Goal: Task Accomplishment & Management: Use online tool/utility

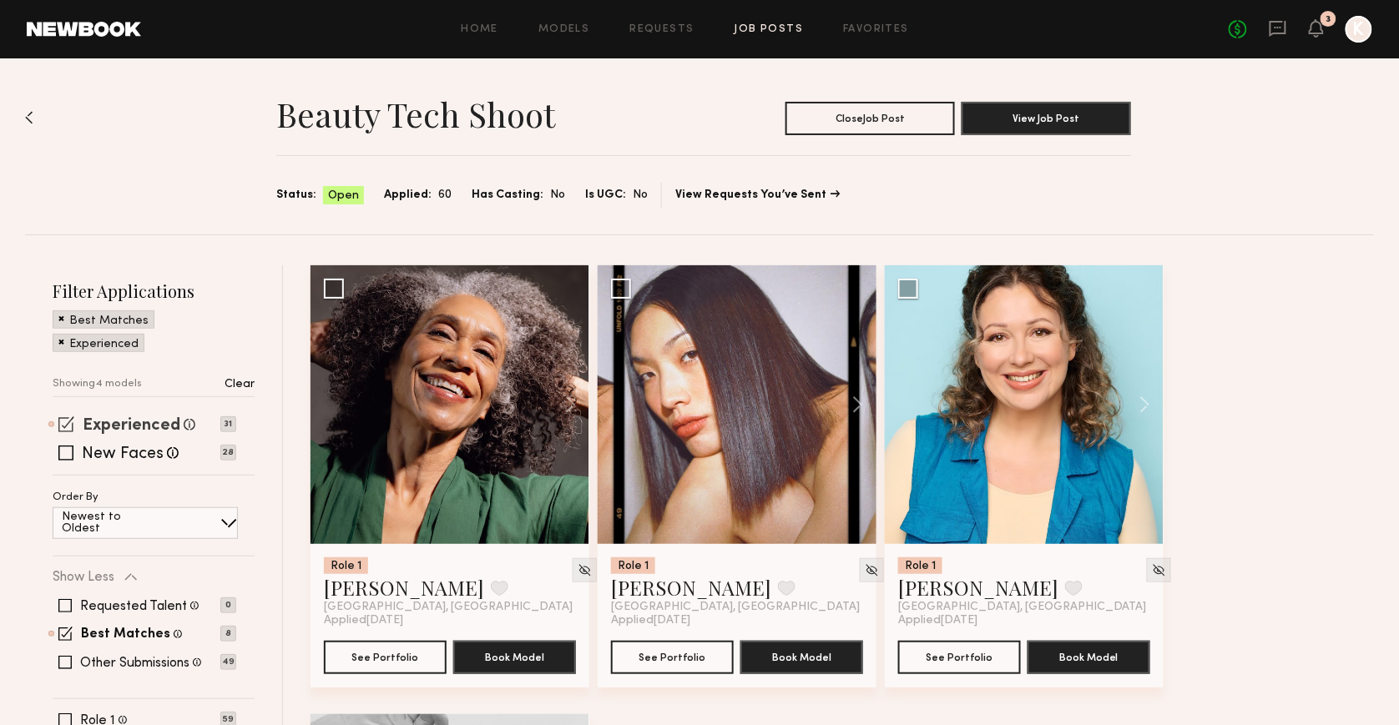
click at [108, 420] on label "Experienced" at bounding box center [132, 426] width 98 height 17
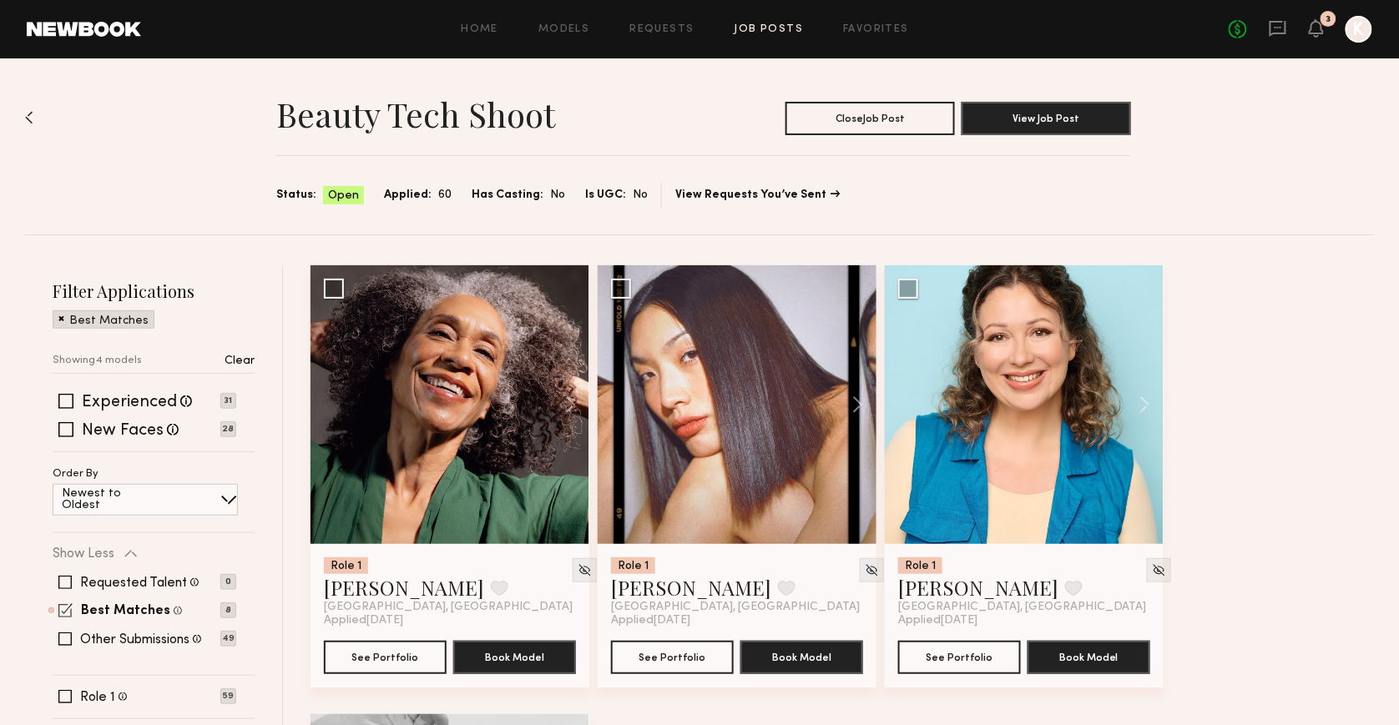
click at [119, 603] on div "Best Matches Models shown below match all requirements specified in your job po…" at bounding box center [131, 611] width 101 height 16
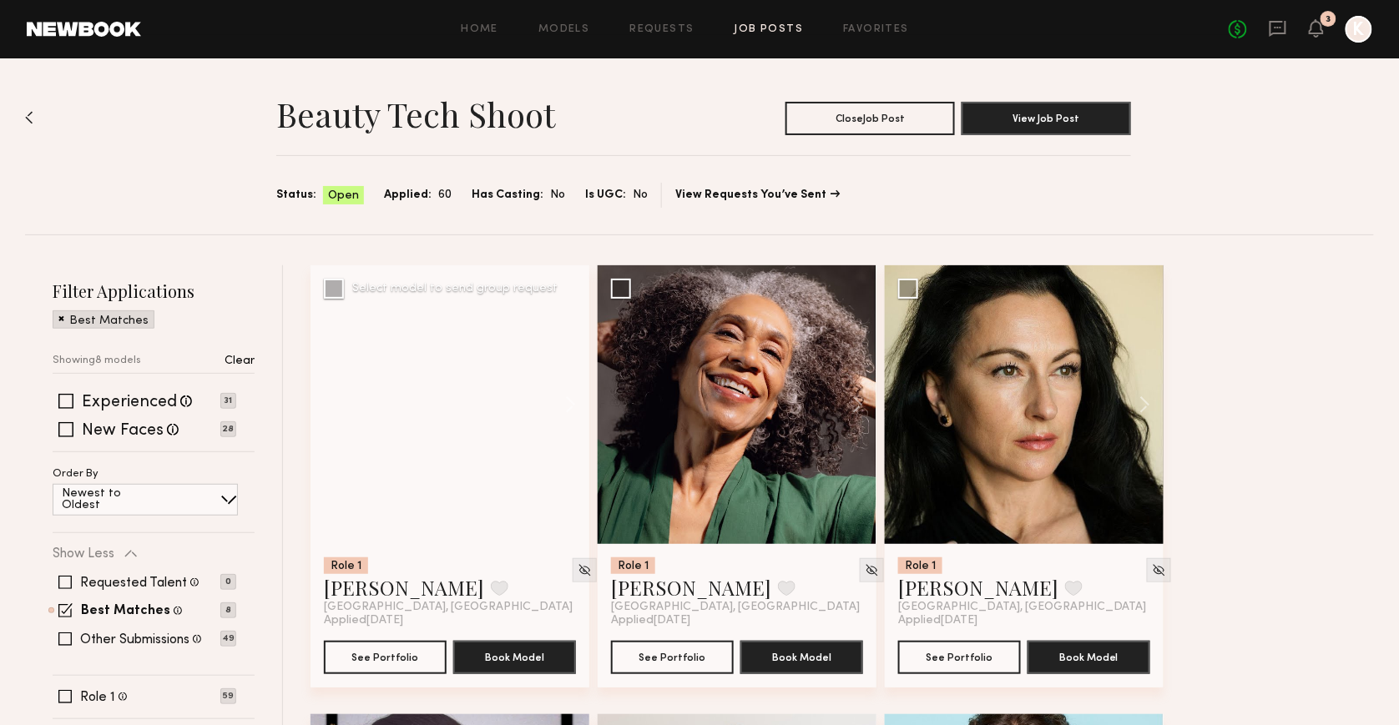
scroll to position [38, 0]
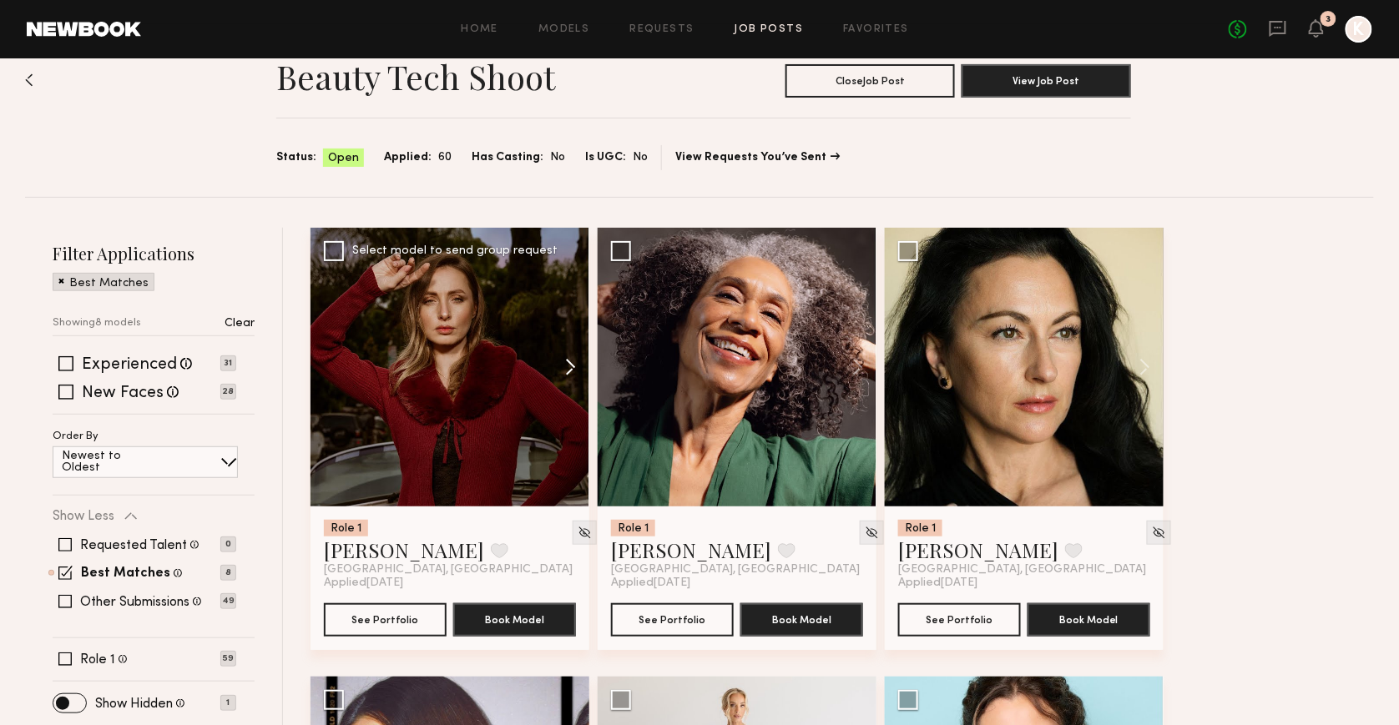
click at [576, 365] on button at bounding box center [562, 367] width 53 height 279
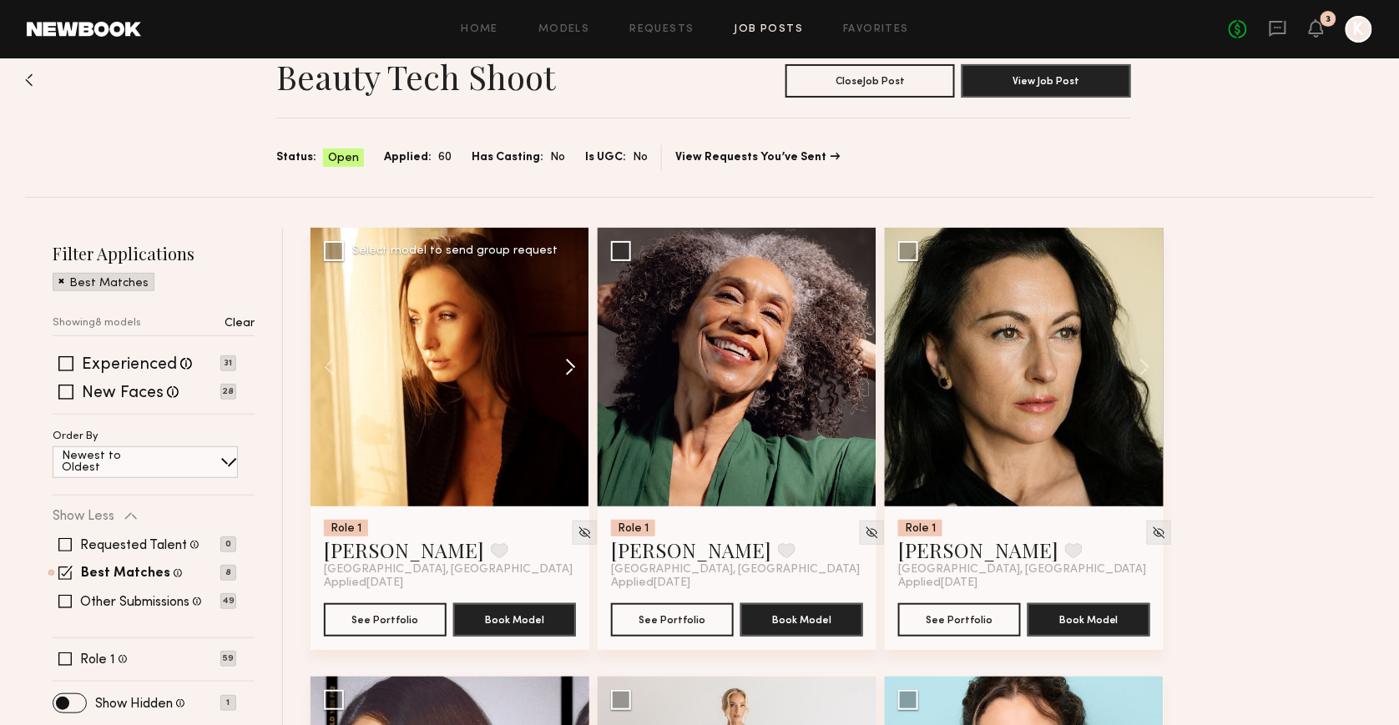
click at [571, 356] on button at bounding box center [562, 367] width 53 height 279
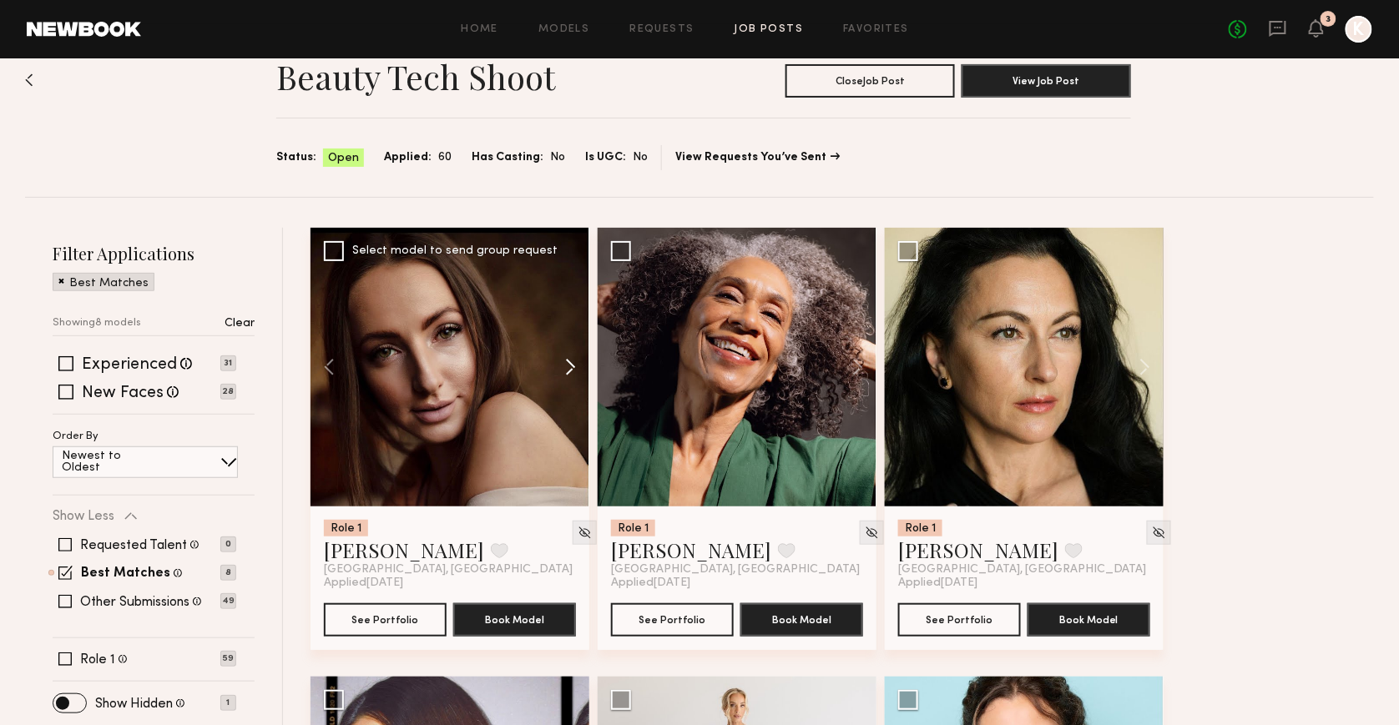
click at [571, 356] on button at bounding box center [562, 367] width 53 height 279
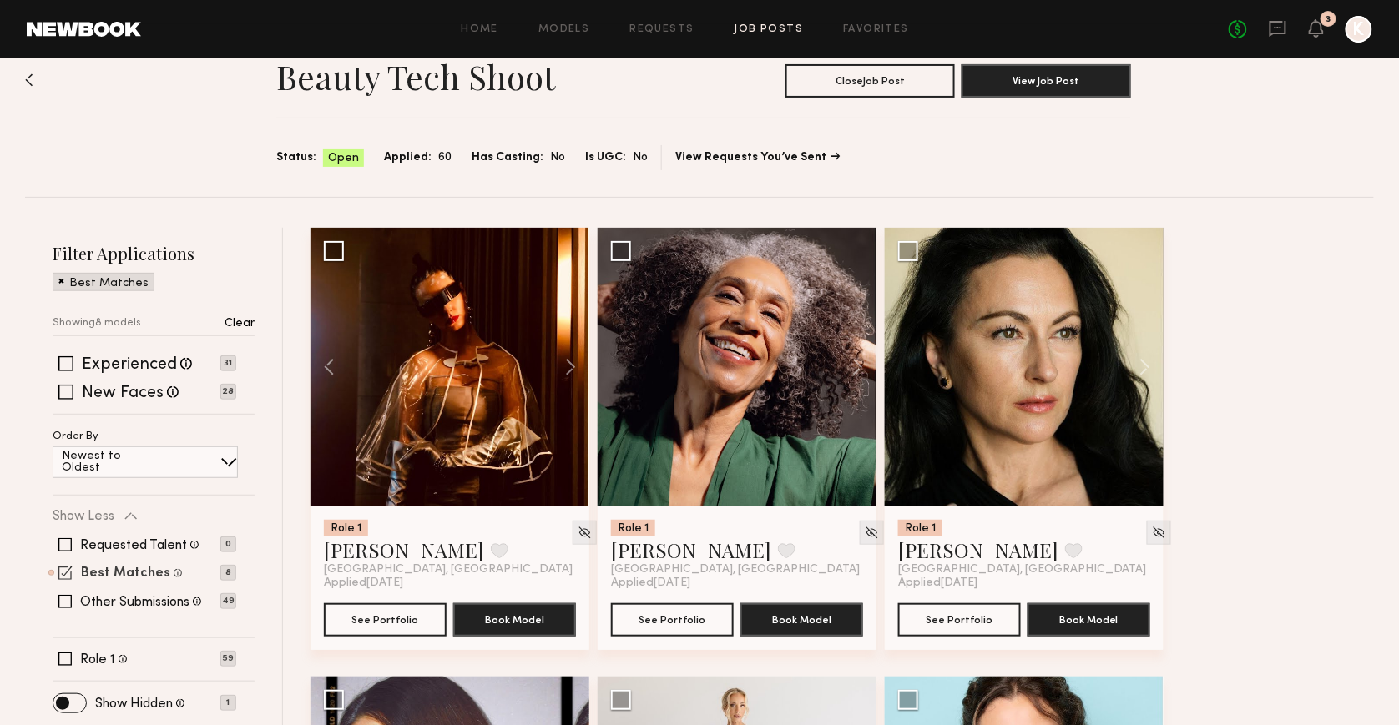
click at [124, 568] on label "Best Matches" at bounding box center [125, 574] width 89 height 13
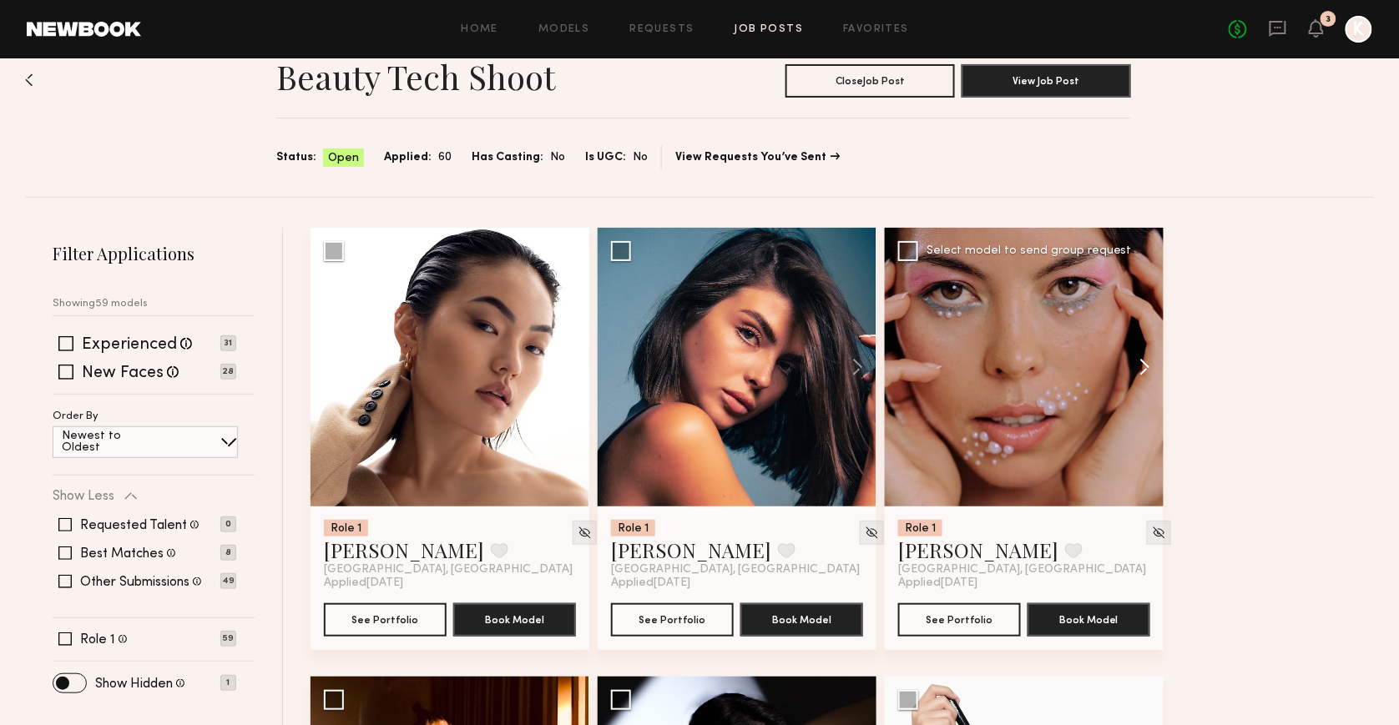
click at [1154, 361] on button at bounding box center [1136, 367] width 53 height 279
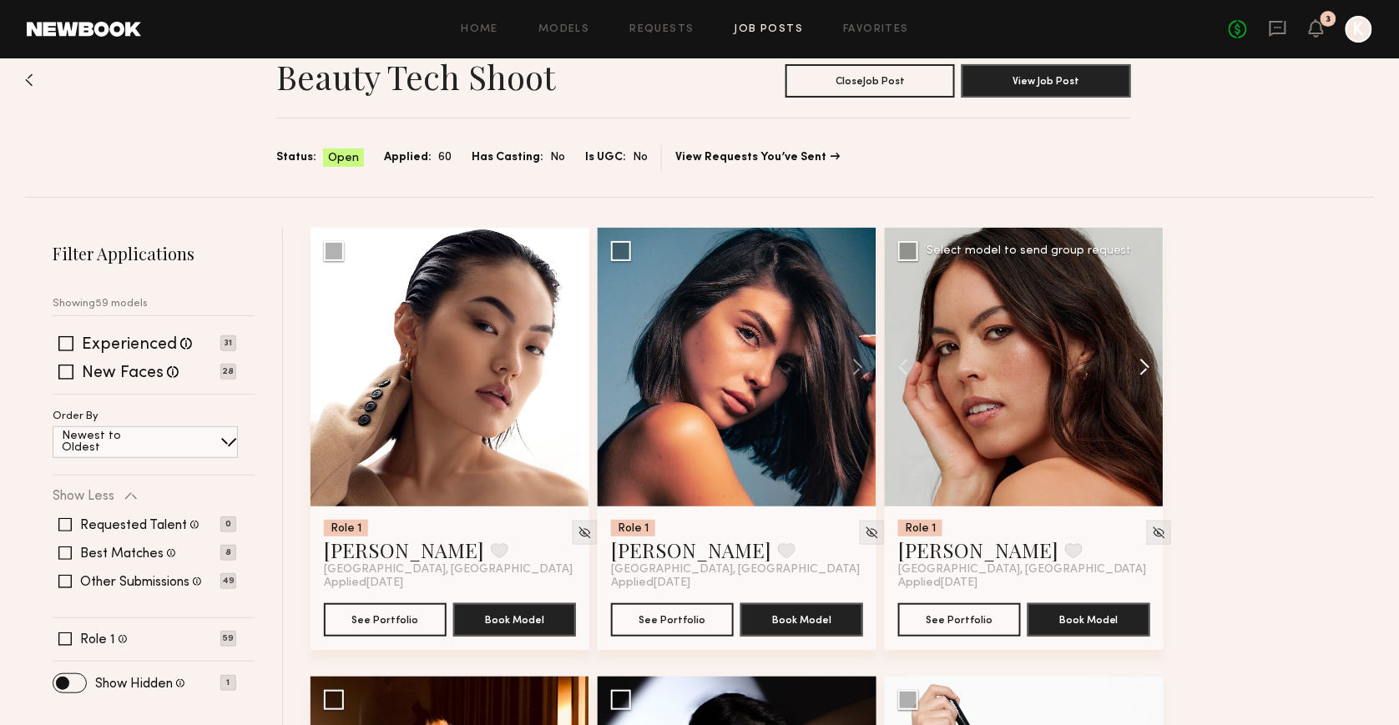
click at [1154, 361] on button at bounding box center [1136, 367] width 53 height 279
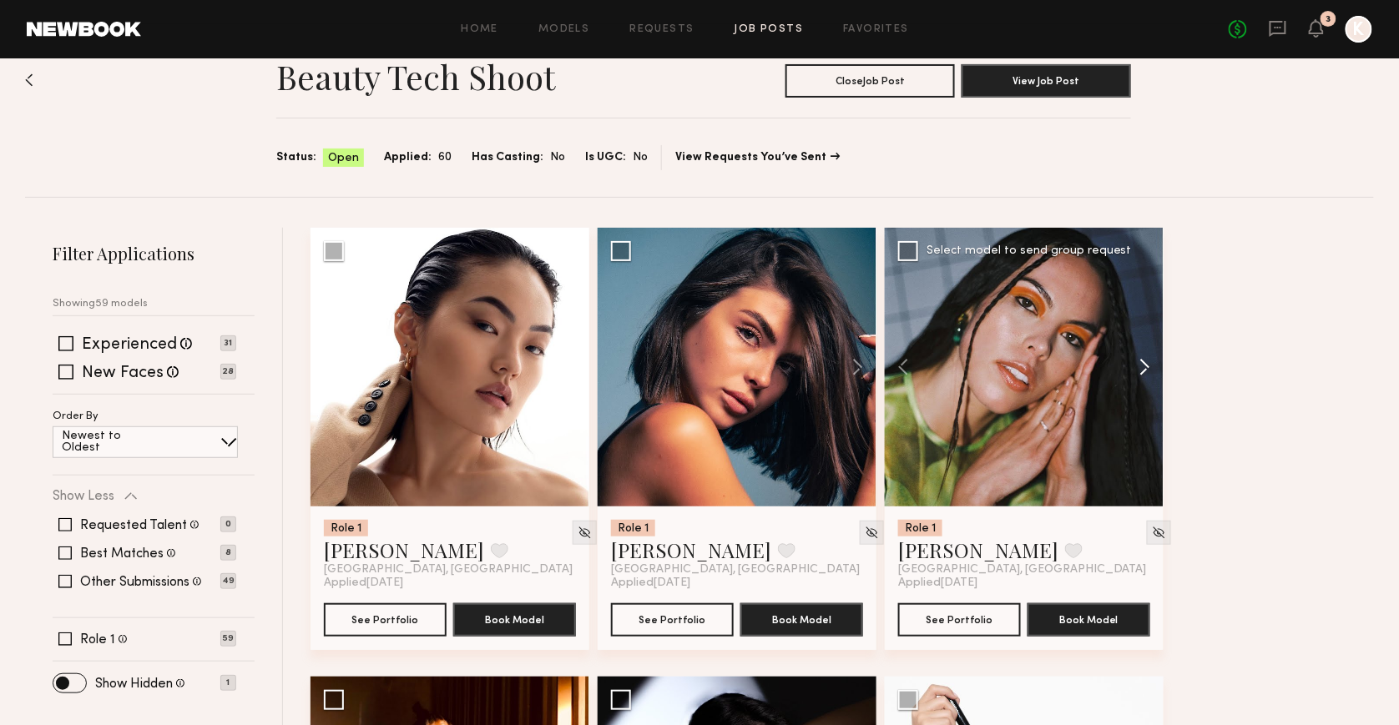
click at [1154, 361] on button at bounding box center [1136, 367] width 53 height 279
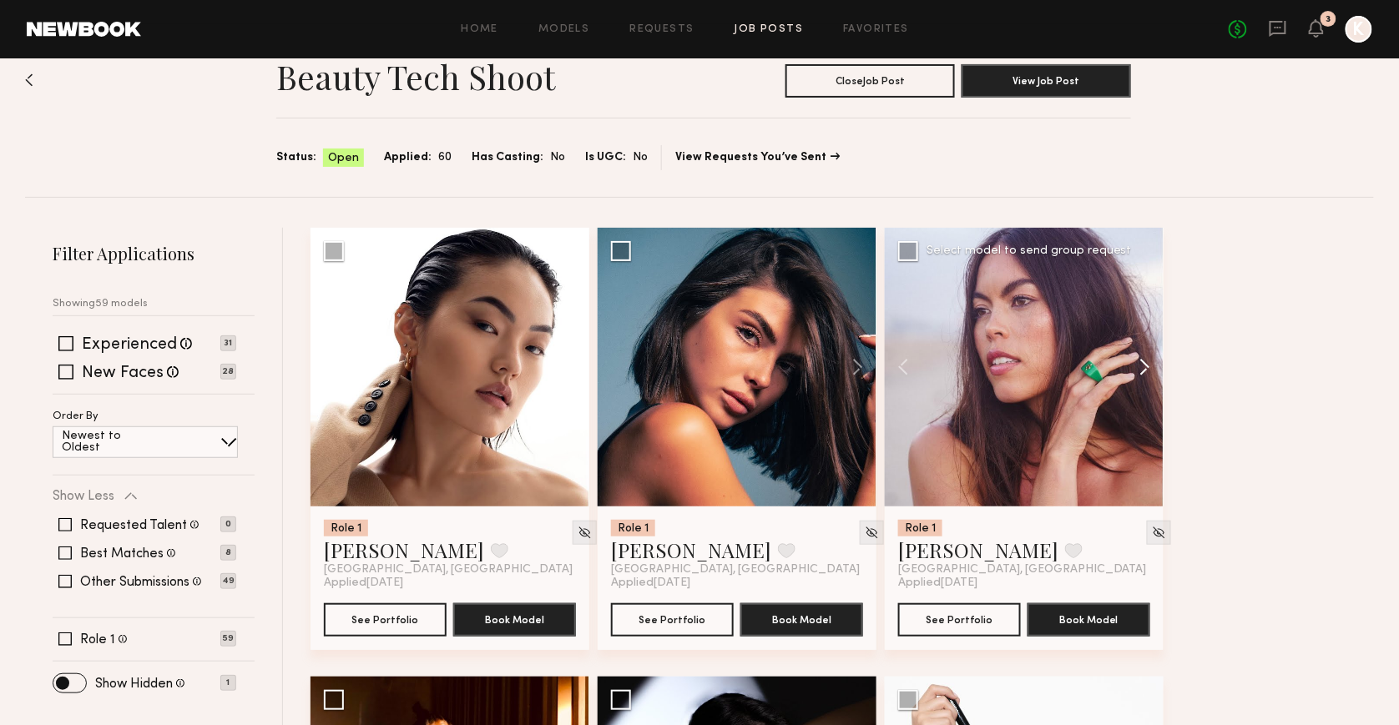
click at [1154, 361] on button at bounding box center [1136, 367] width 53 height 279
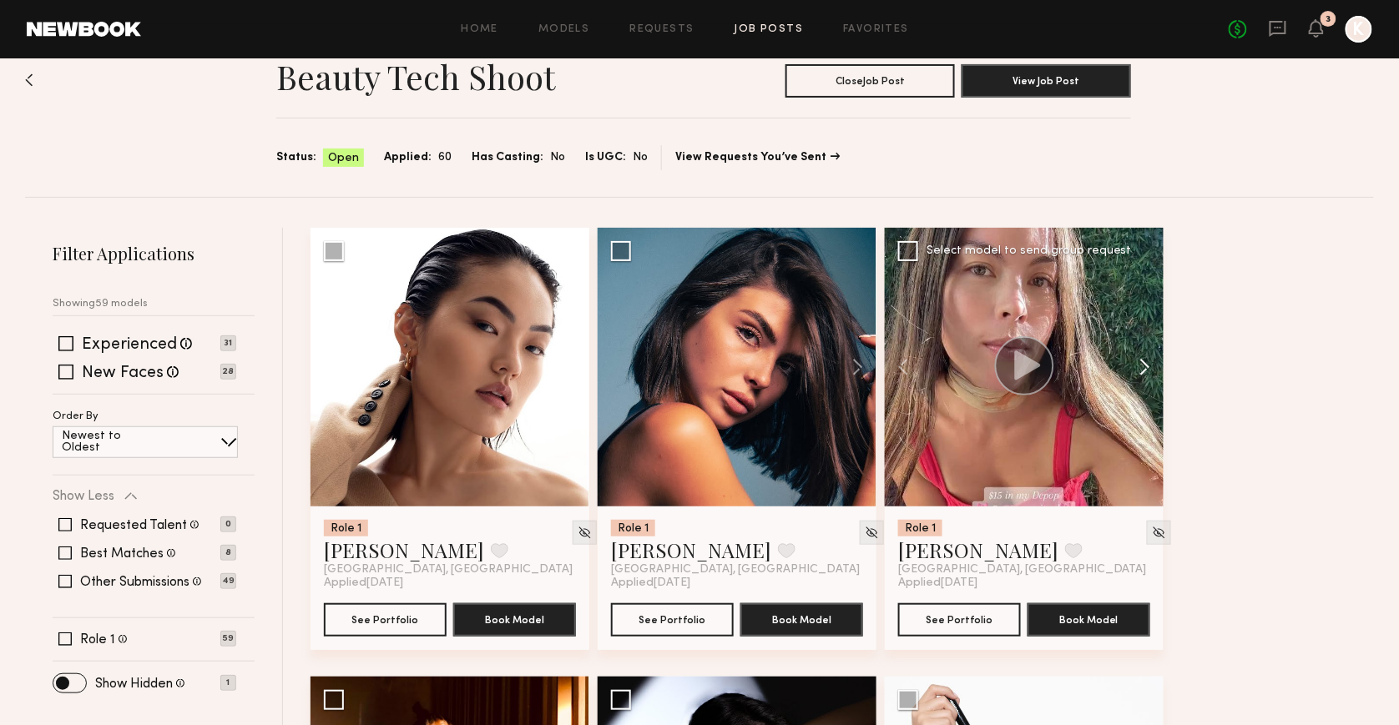
click at [1155, 363] on button at bounding box center [1136, 367] width 53 height 279
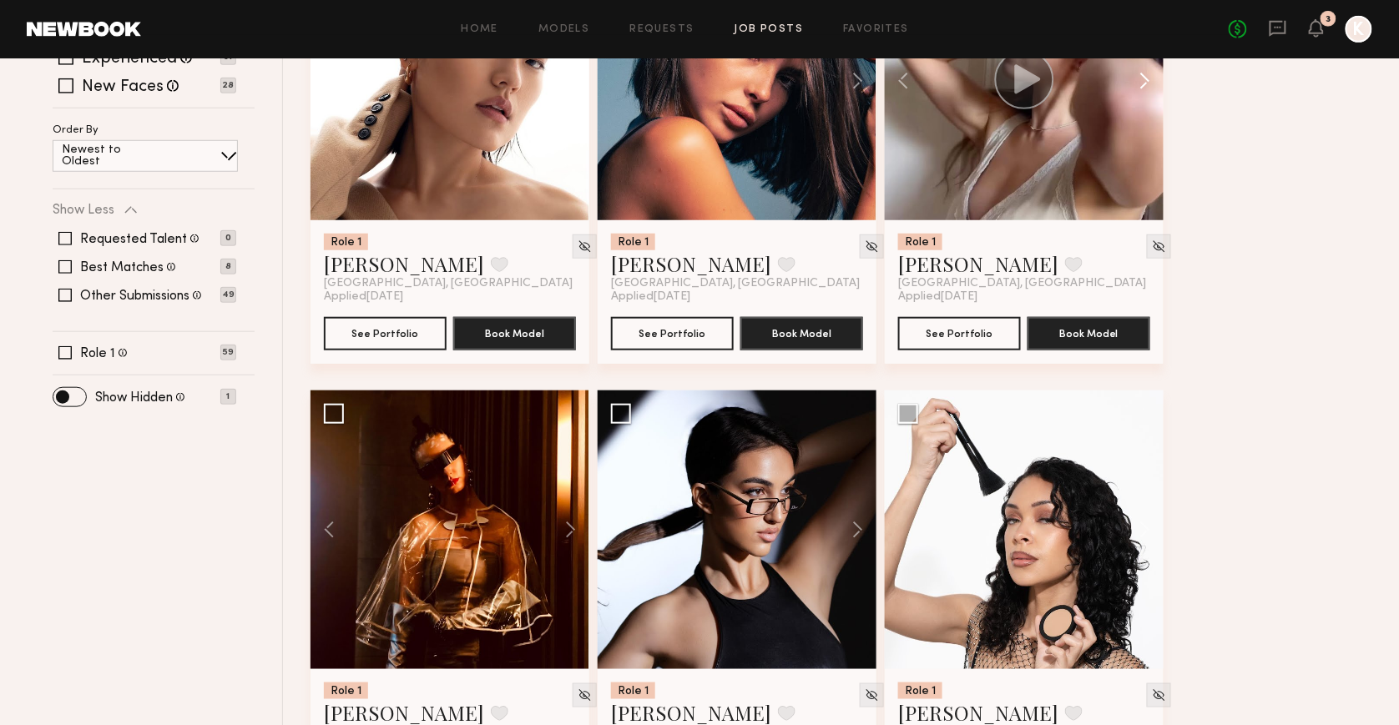
scroll to position [345, 0]
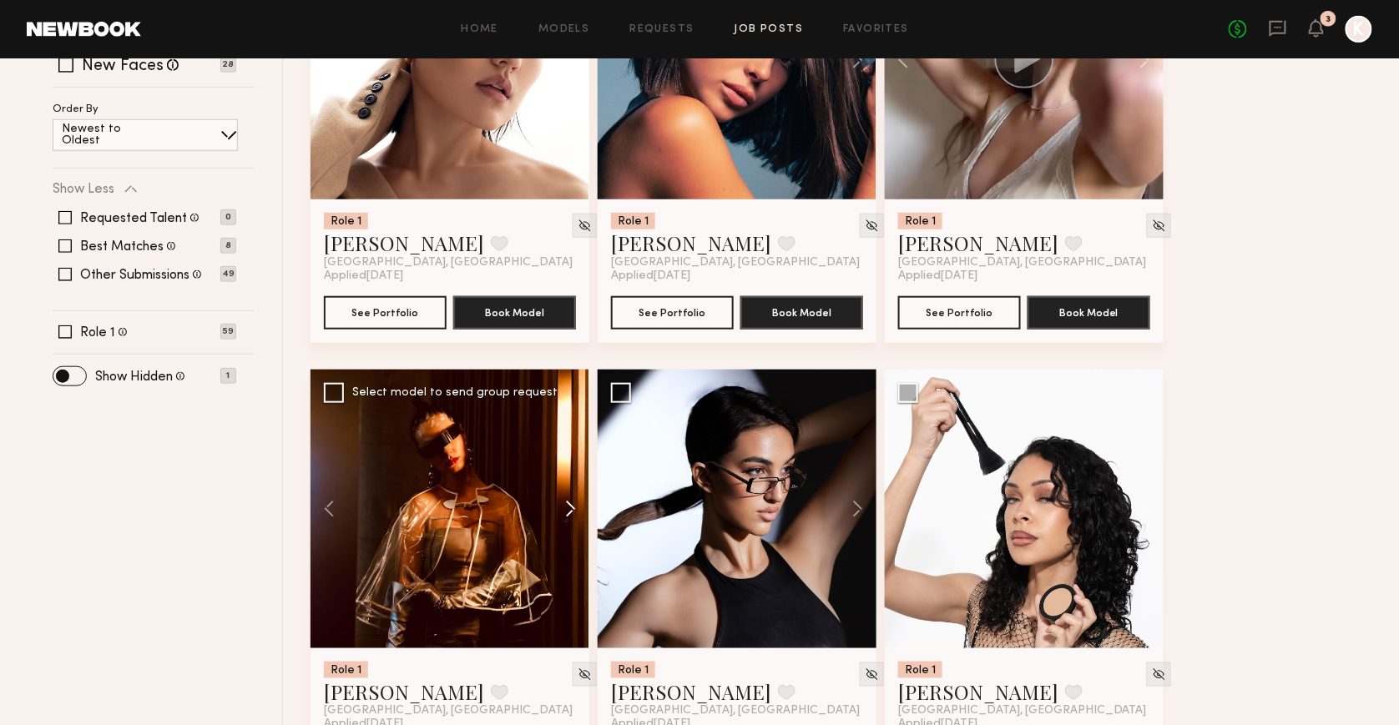
click at [577, 507] on button at bounding box center [562, 509] width 53 height 279
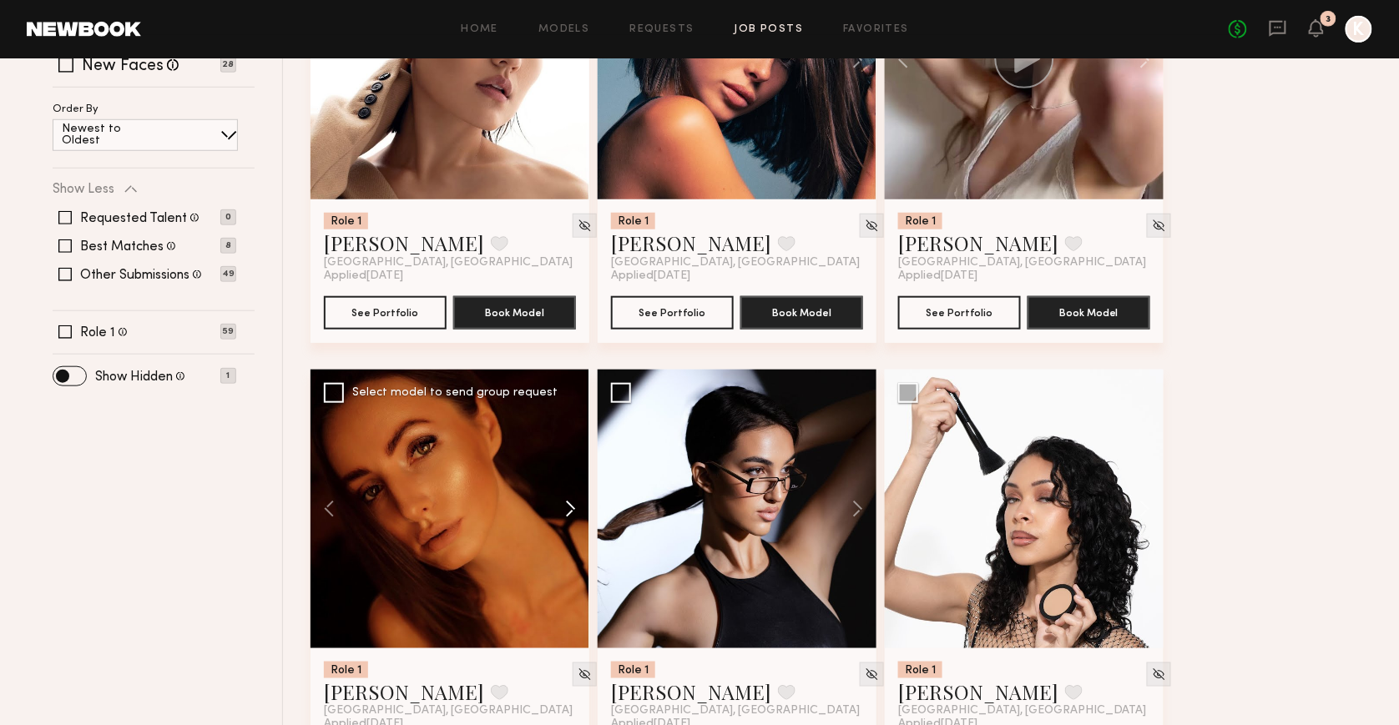
click at [572, 507] on button at bounding box center [562, 509] width 53 height 279
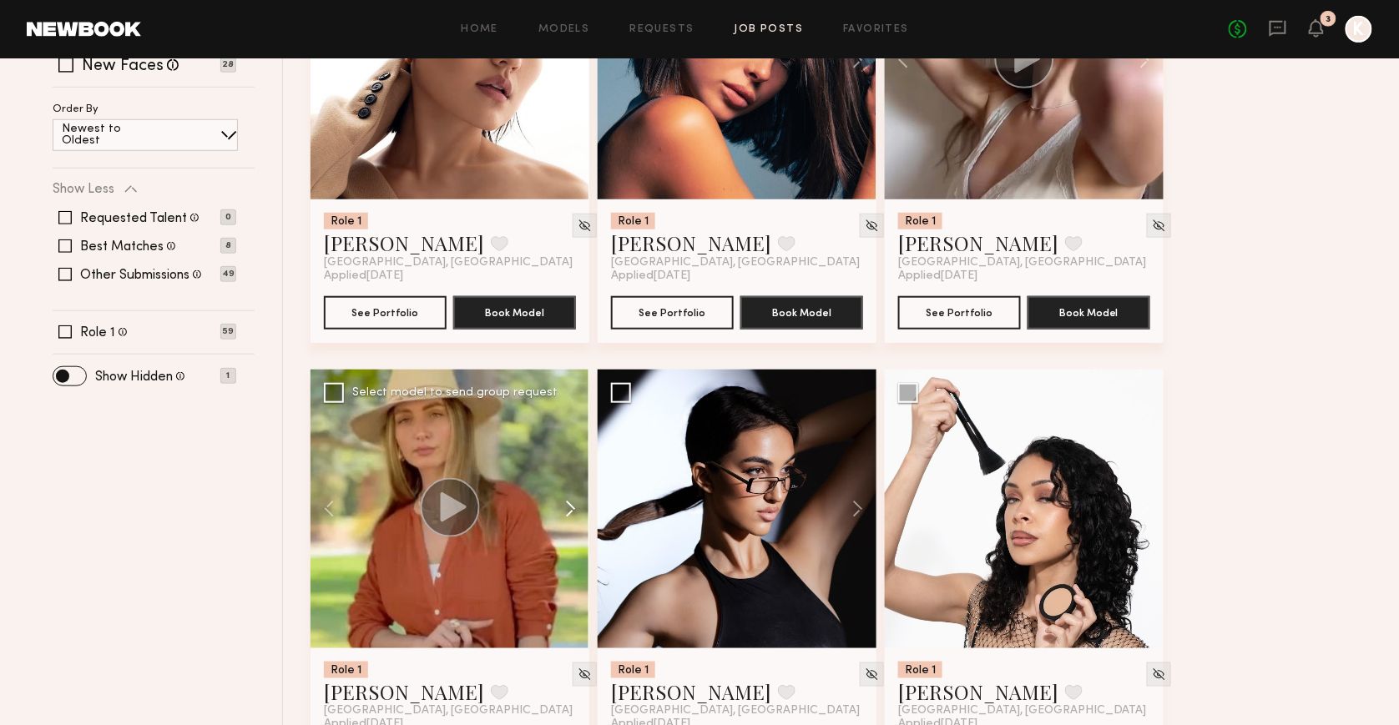
click at [573, 507] on button at bounding box center [562, 509] width 53 height 279
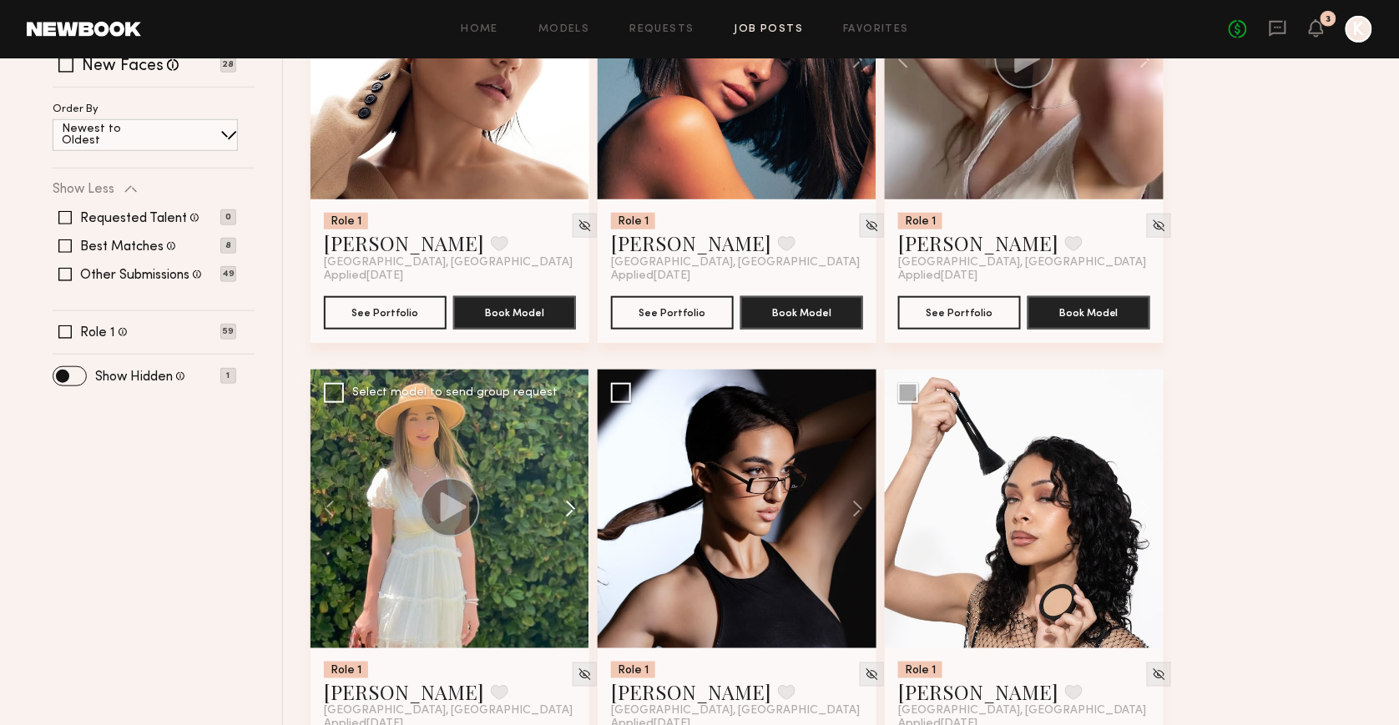
click at [573, 507] on button at bounding box center [562, 509] width 53 height 279
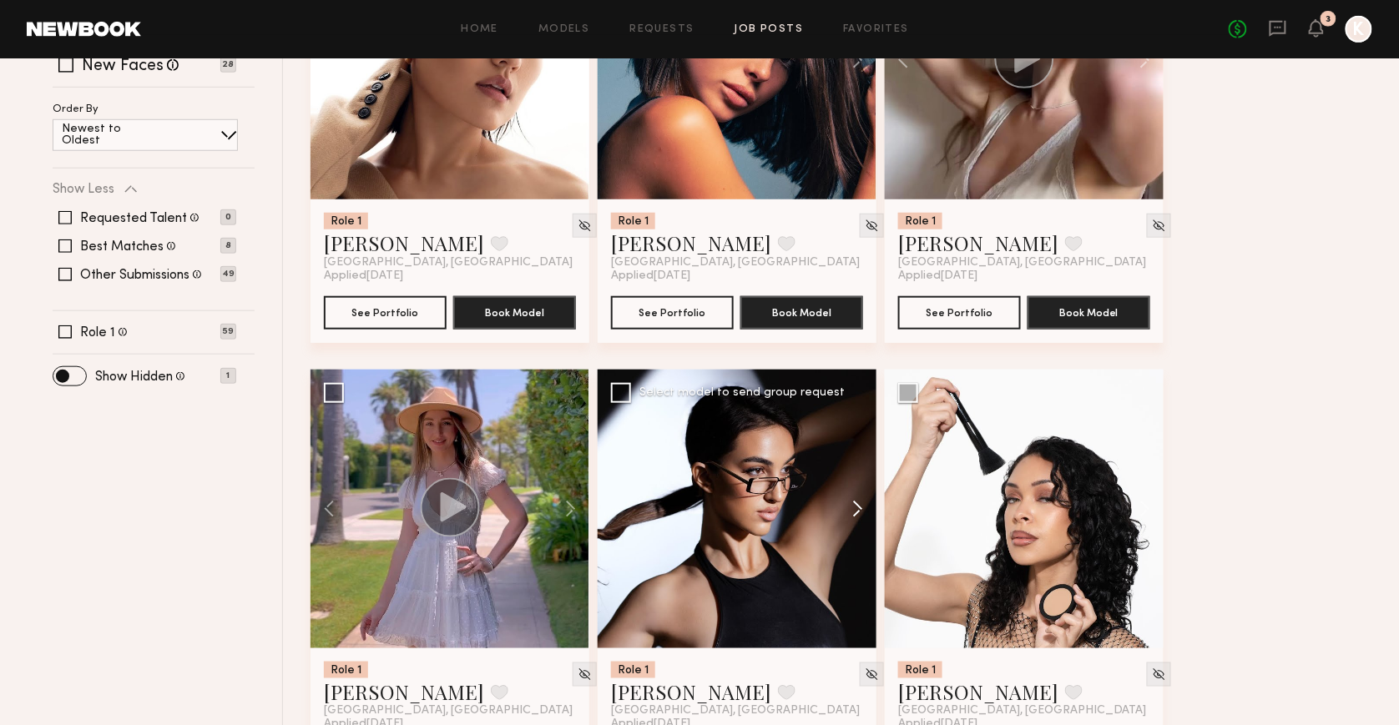
click at [850, 513] on button at bounding box center [849, 509] width 53 height 279
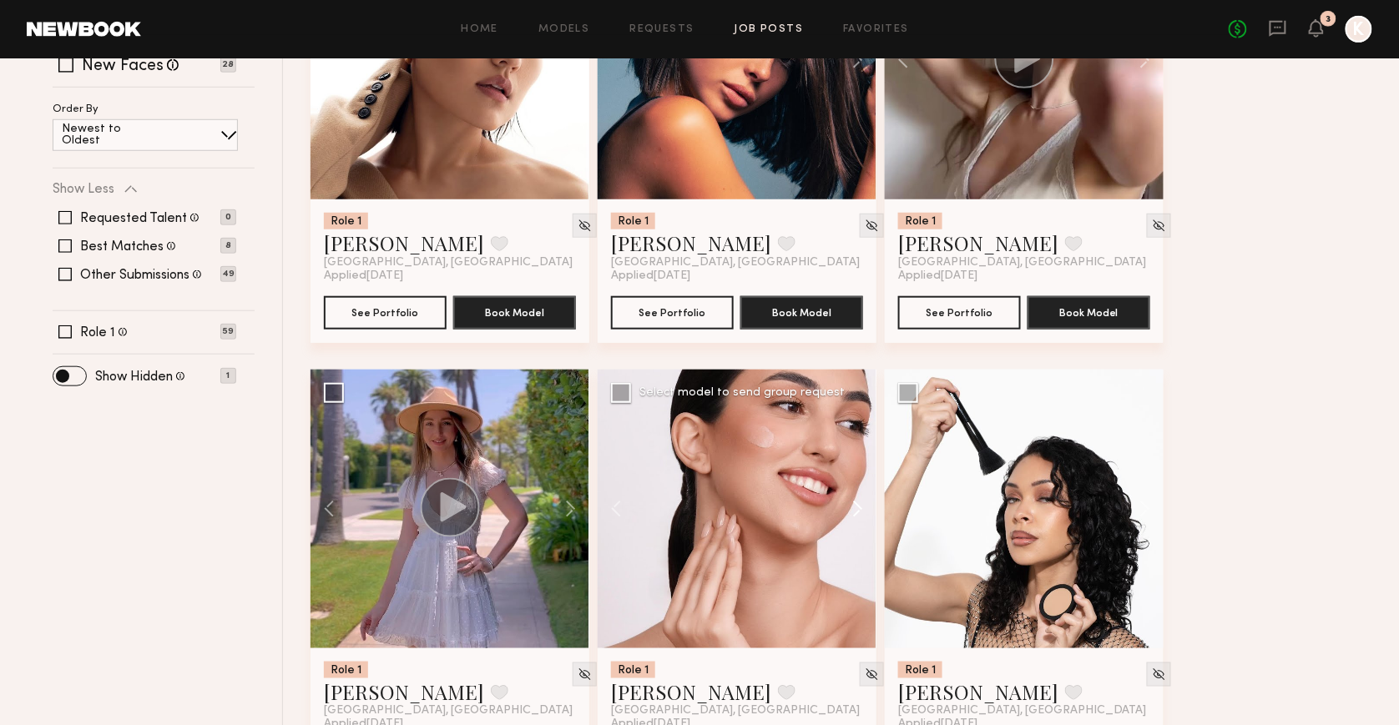
click at [849, 501] on button at bounding box center [849, 509] width 53 height 279
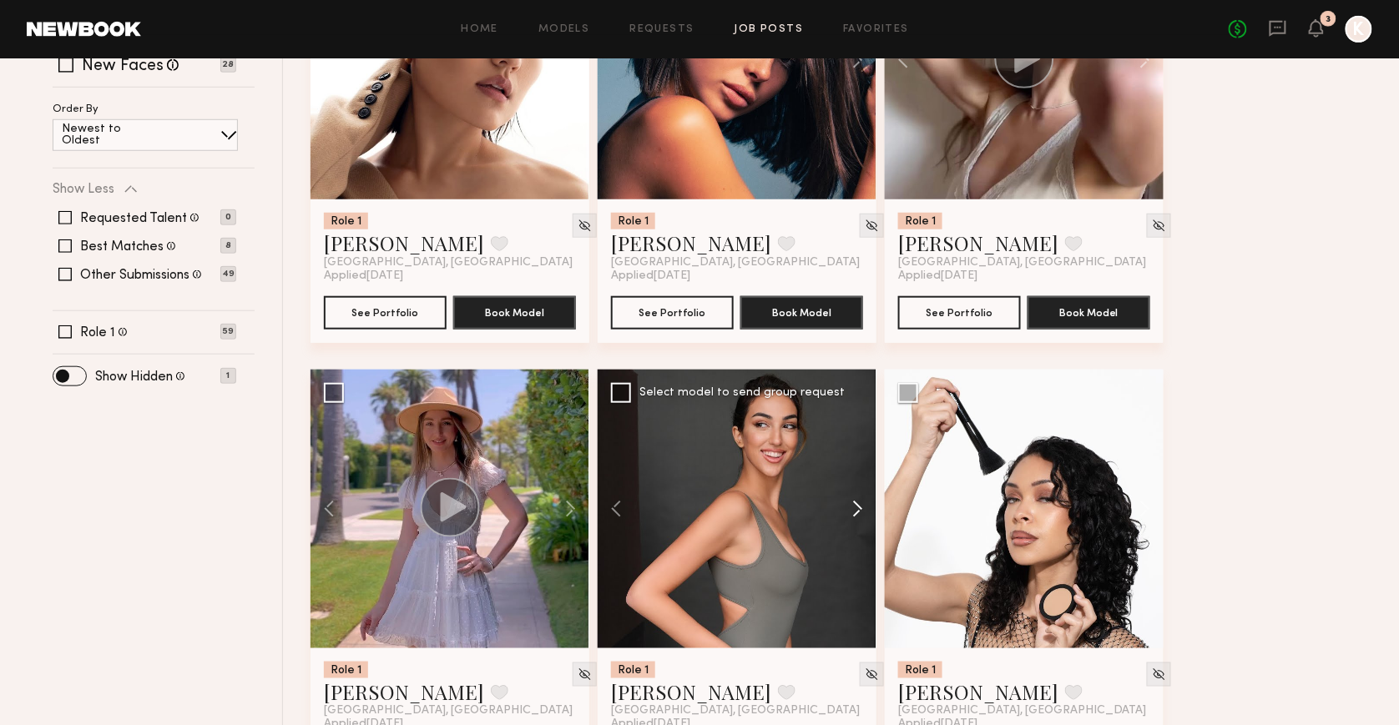
click at [849, 501] on button at bounding box center [849, 509] width 53 height 279
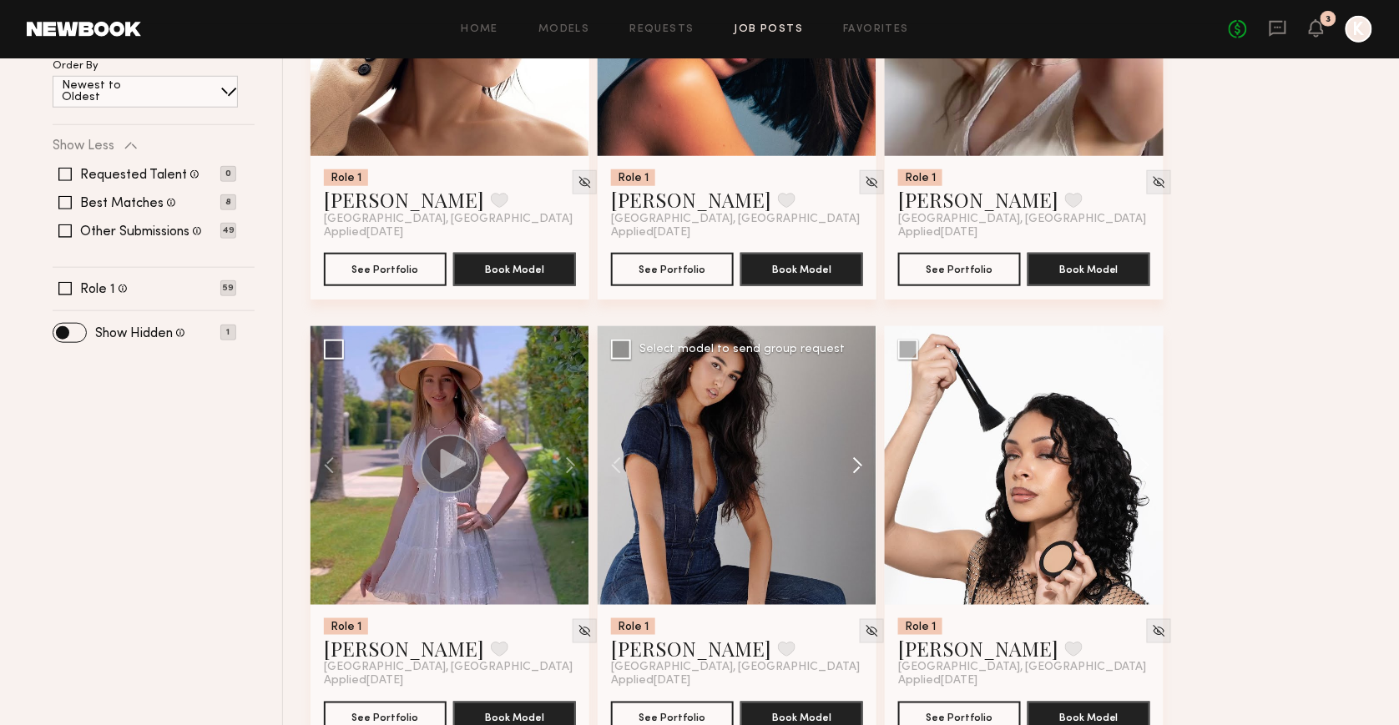
scroll to position [439, 0]
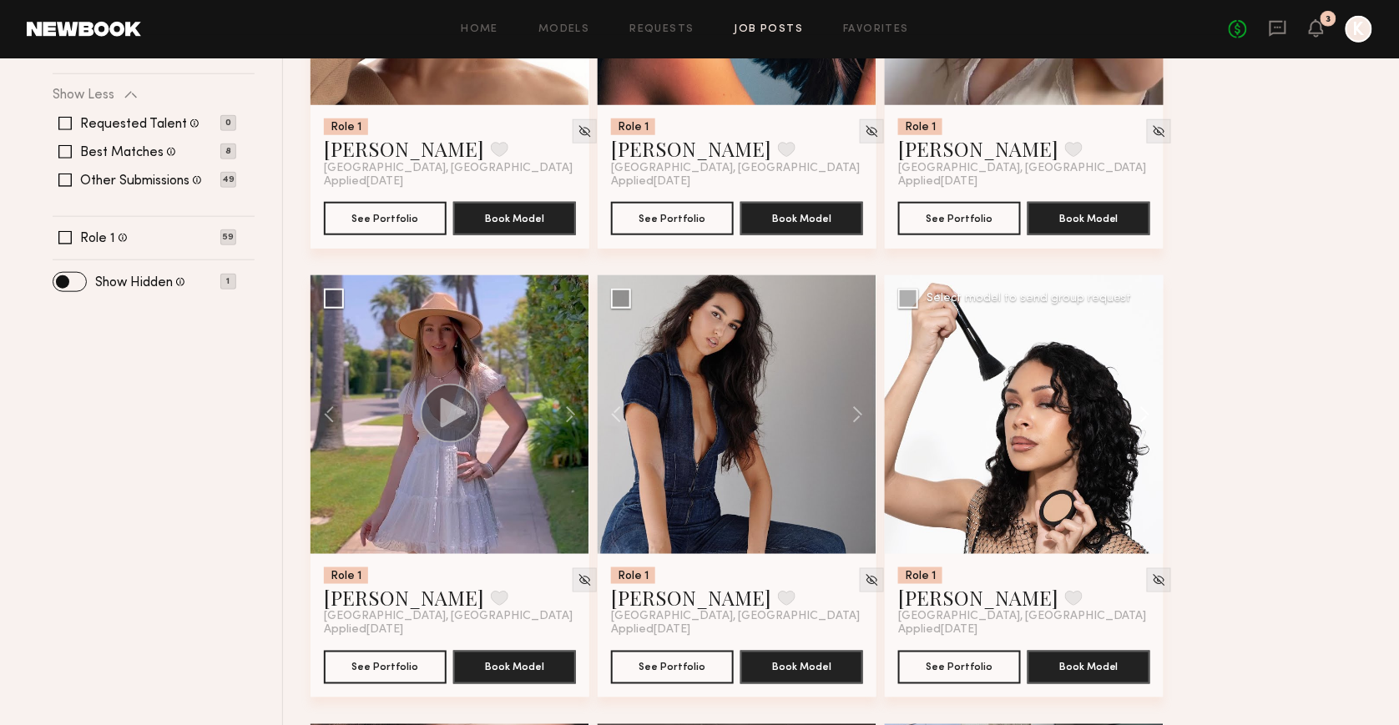
click at [1139, 404] on button at bounding box center [1136, 414] width 53 height 279
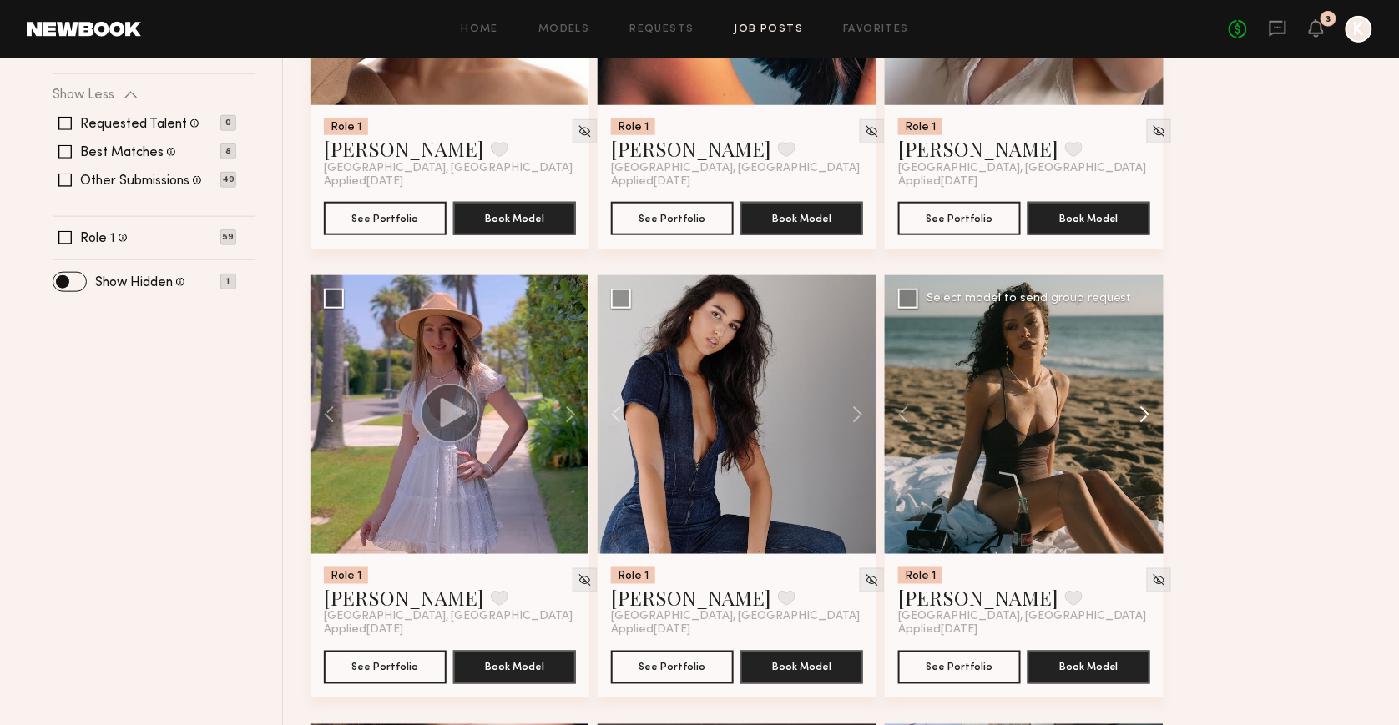
click at [1139, 405] on button at bounding box center [1136, 414] width 53 height 279
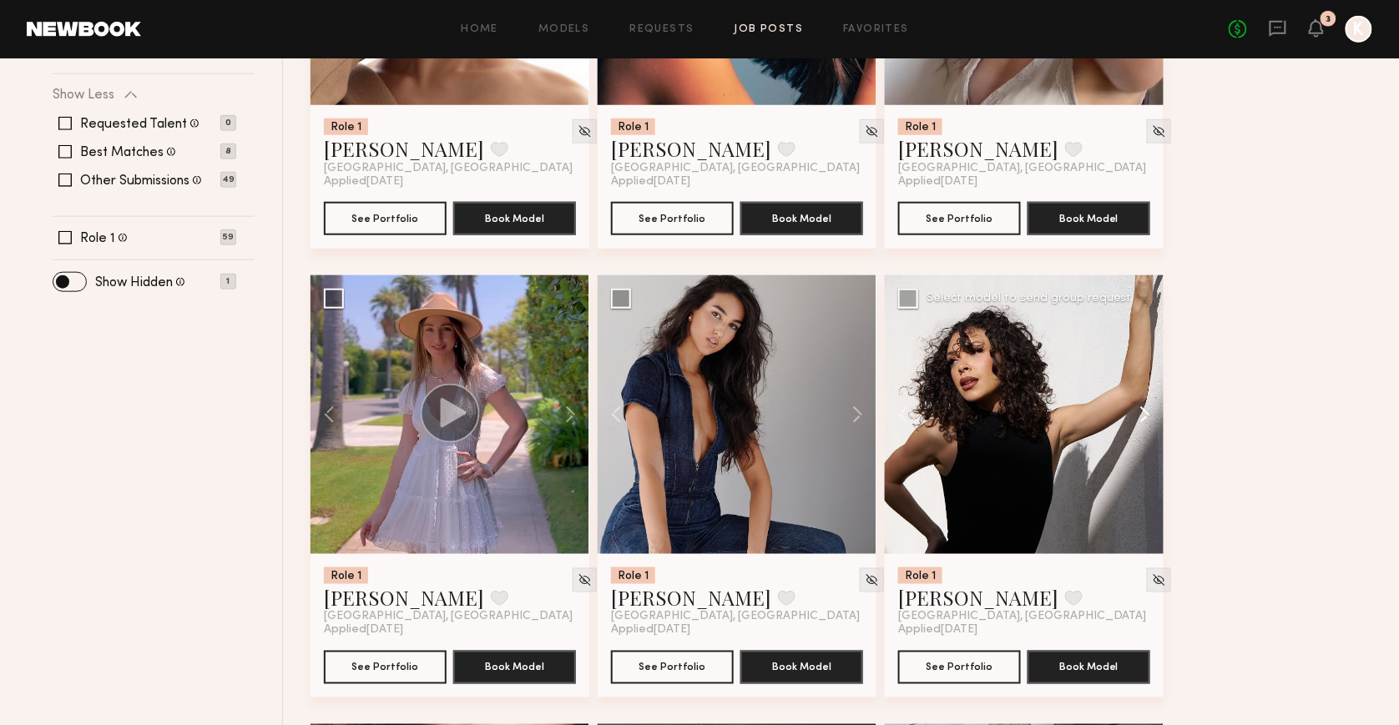
click at [1139, 406] on button at bounding box center [1136, 414] width 53 height 279
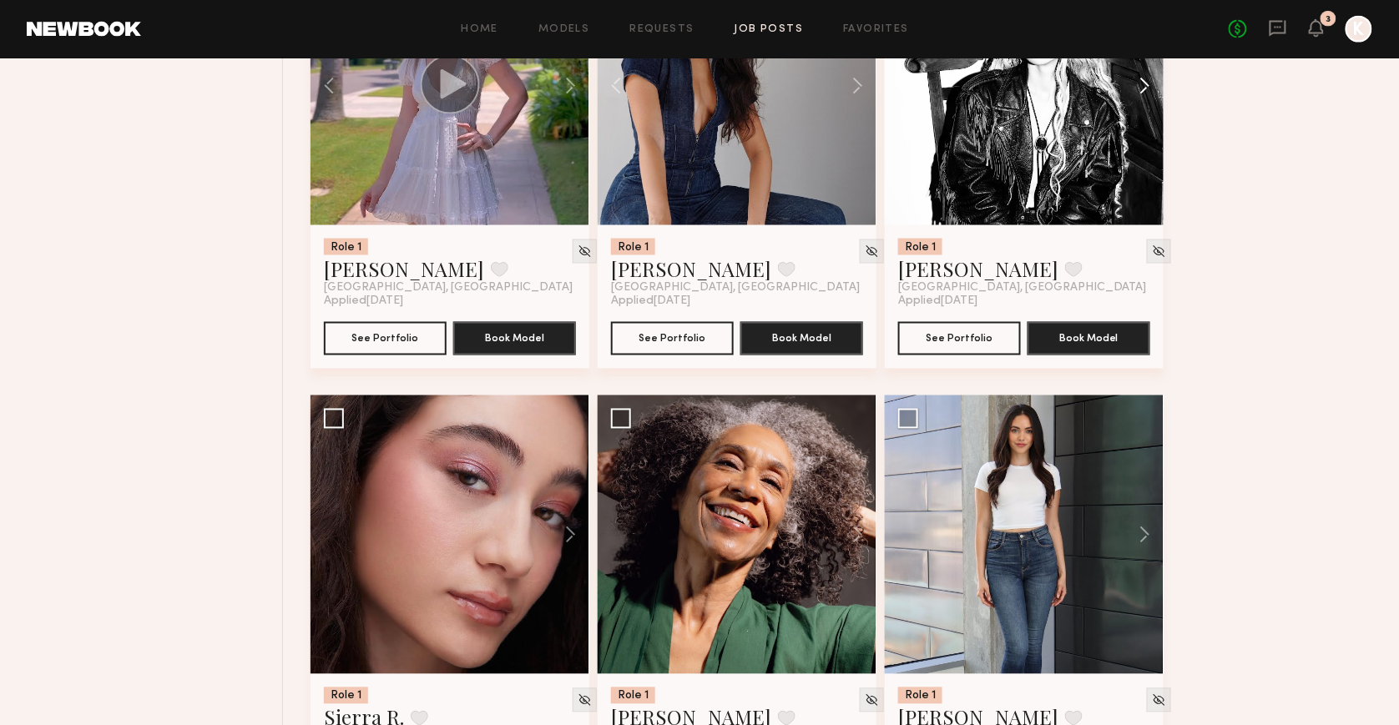
scroll to position [897, 0]
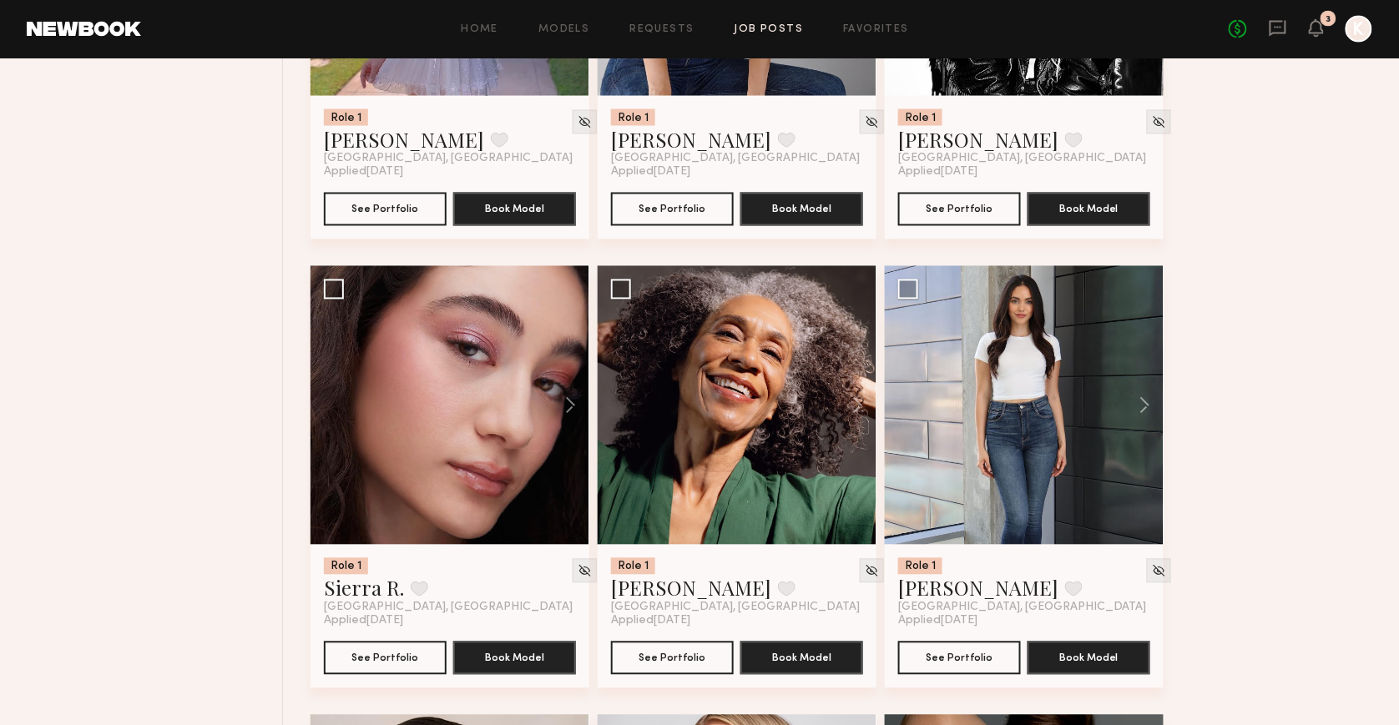
click at [582, 401] on button at bounding box center [562, 405] width 53 height 279
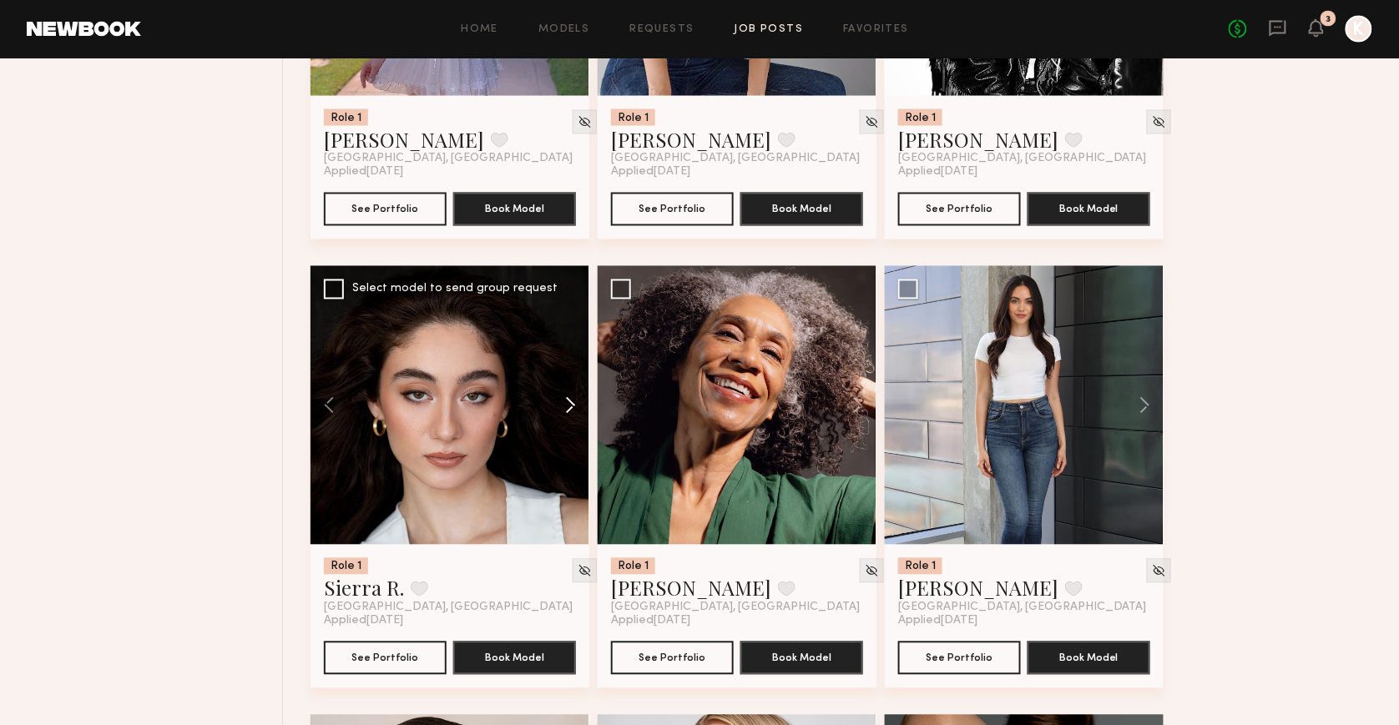
click at [578, 401] on button at bounding box center [562, 405] width 53 height 279
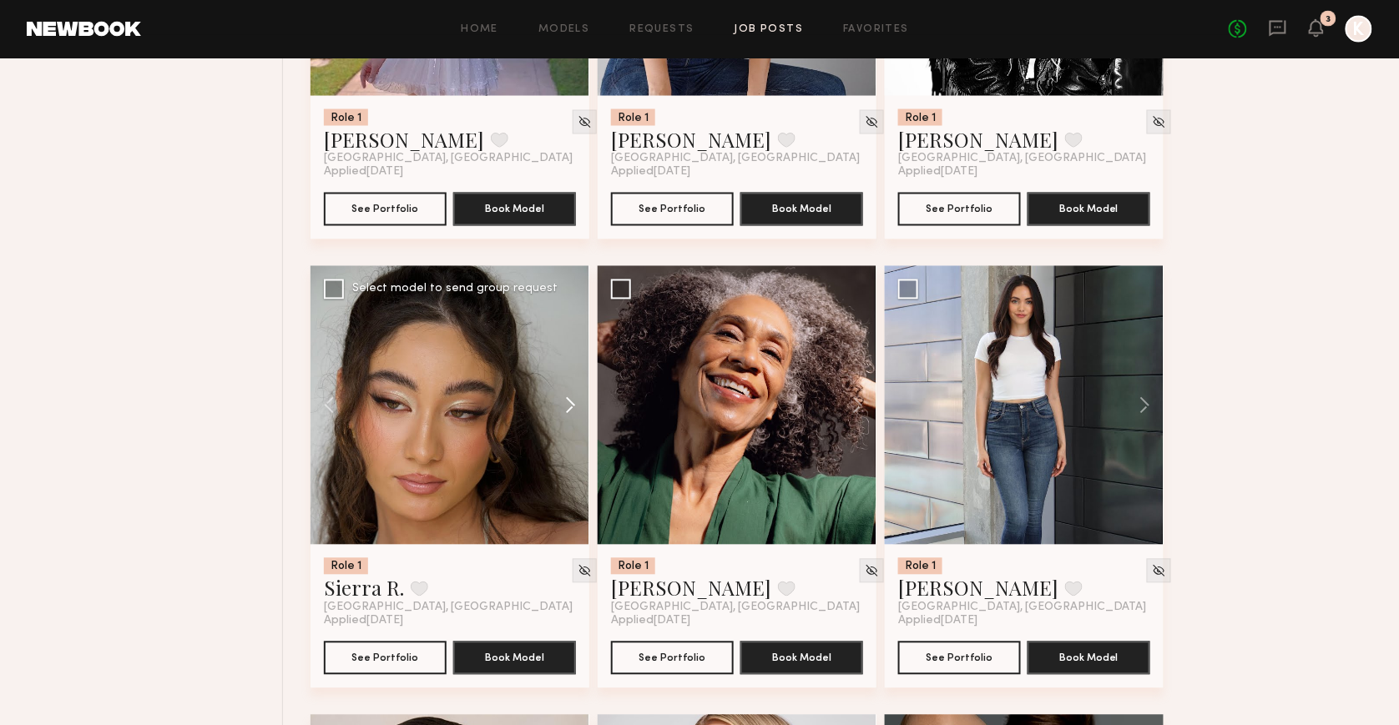
click at [578, 401] on button at bounding box center [562, 405] width 53 height 279
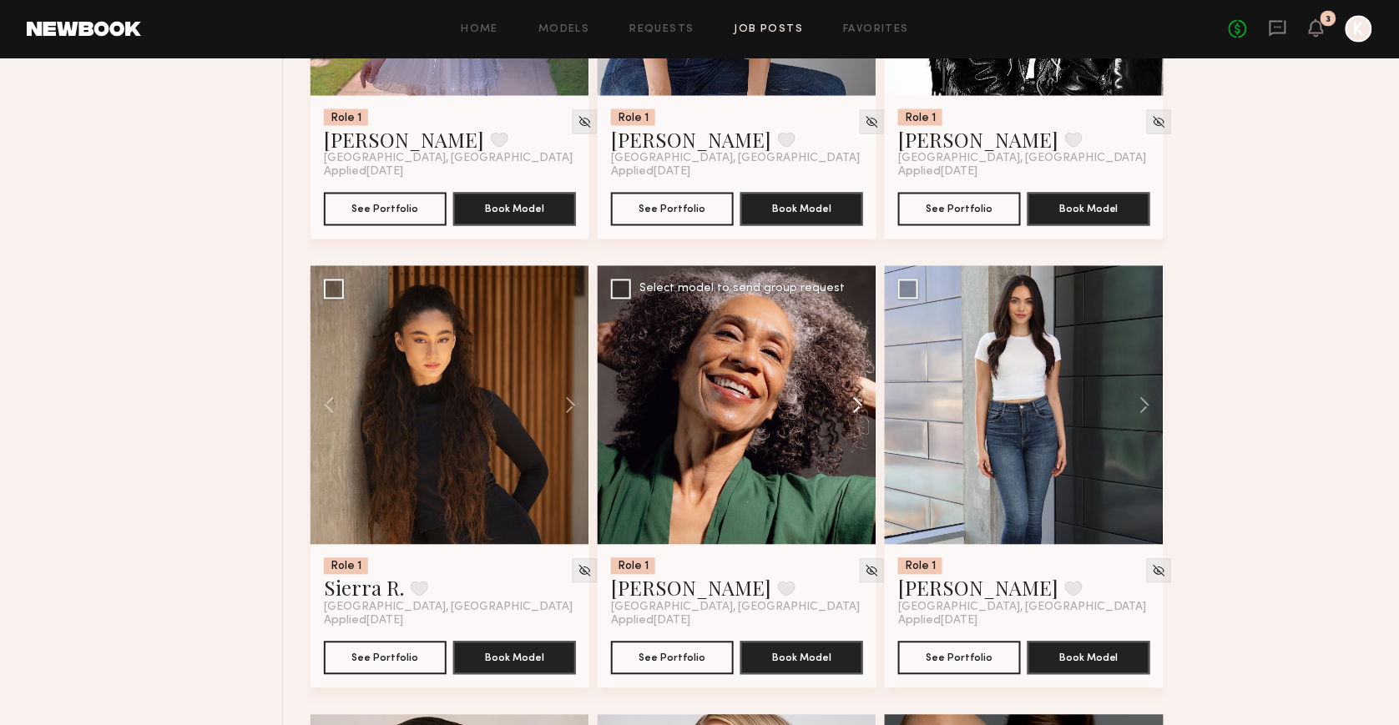
click at [855, 404] on button at bounding box center [849, 405] width 53 height 279
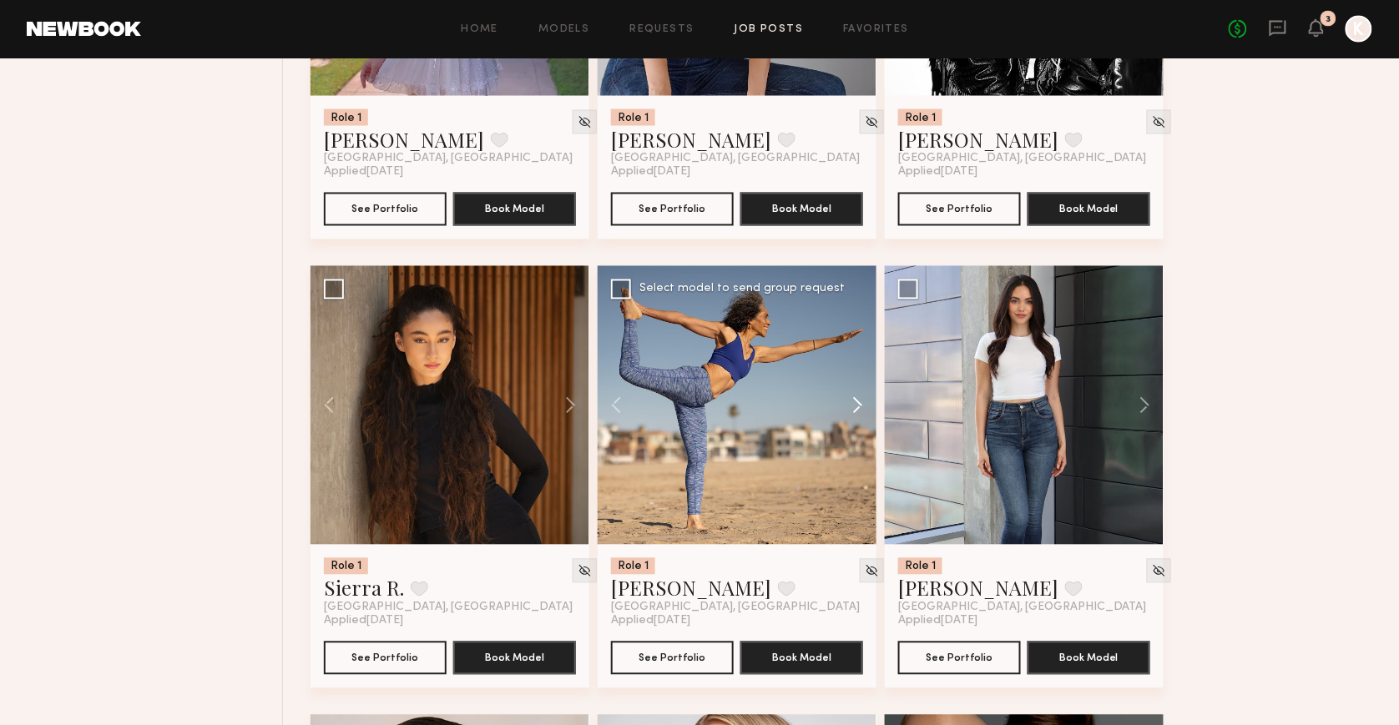
click at [855, 404] on button at bounding box center [849, 405] width 53 height 279
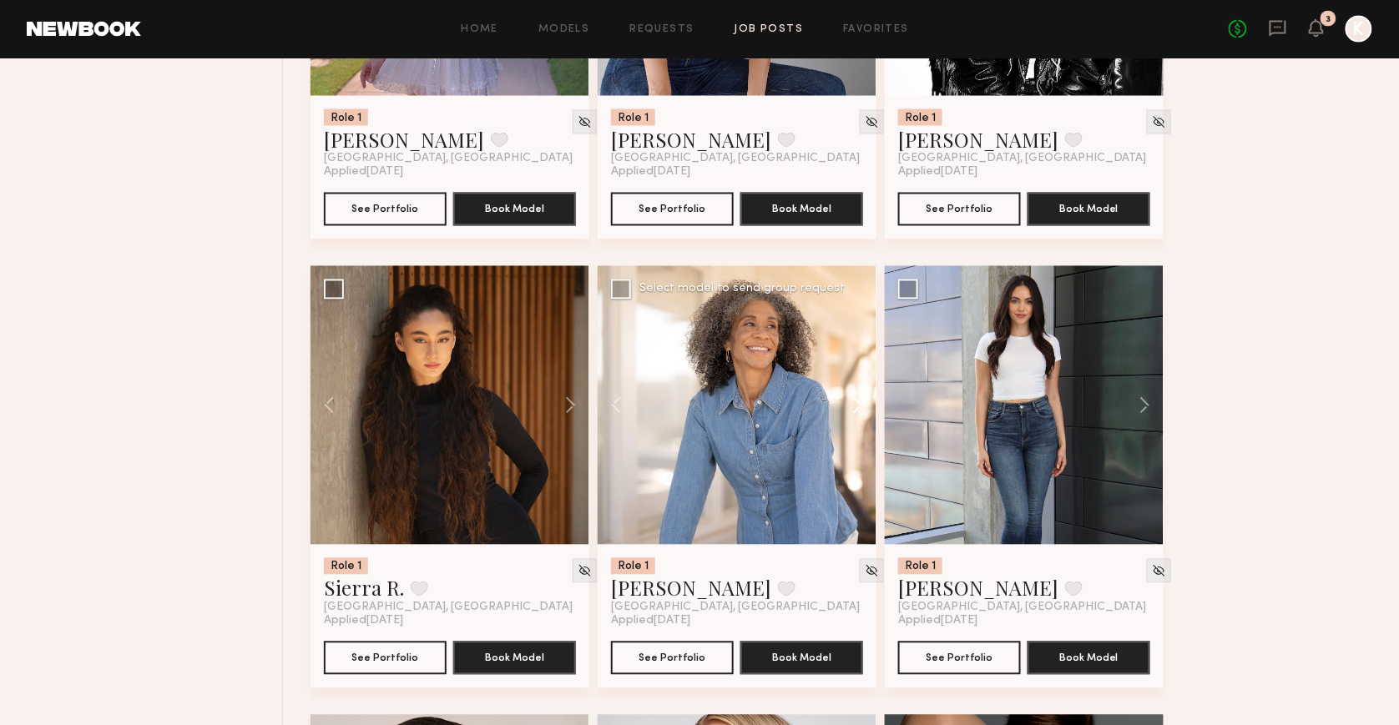
click at [855, 404] on button at bounding box center [849, 405] width 53 height 279
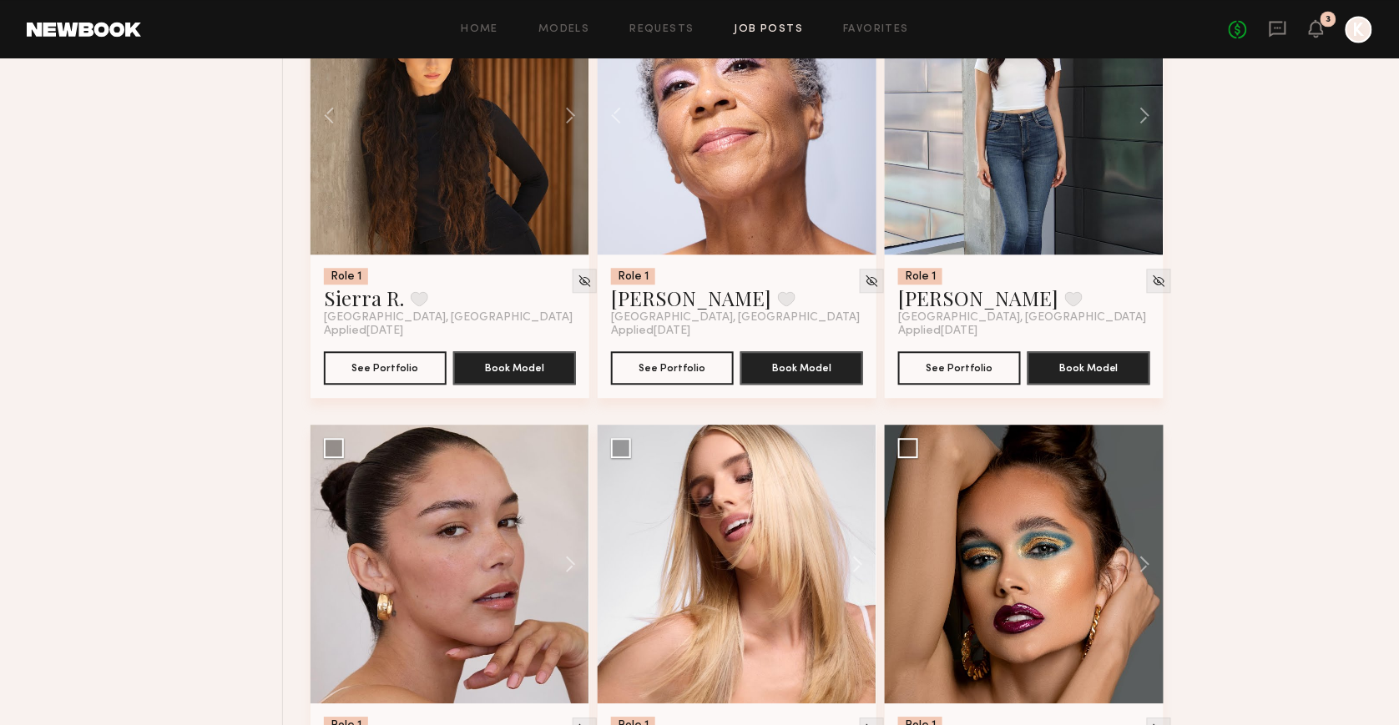
scroll to position [1388, 0]
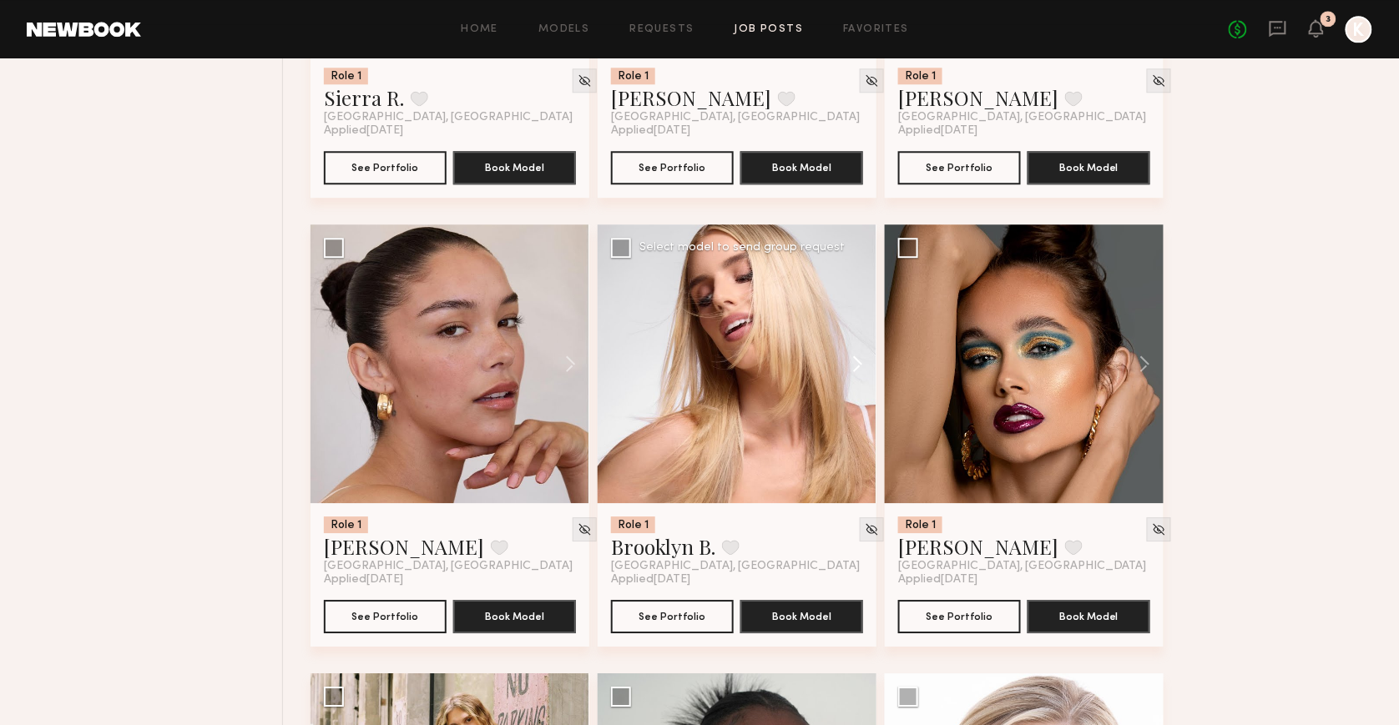
click at [858, 353] on button at bounding box center [849, 364] width 53 height 279
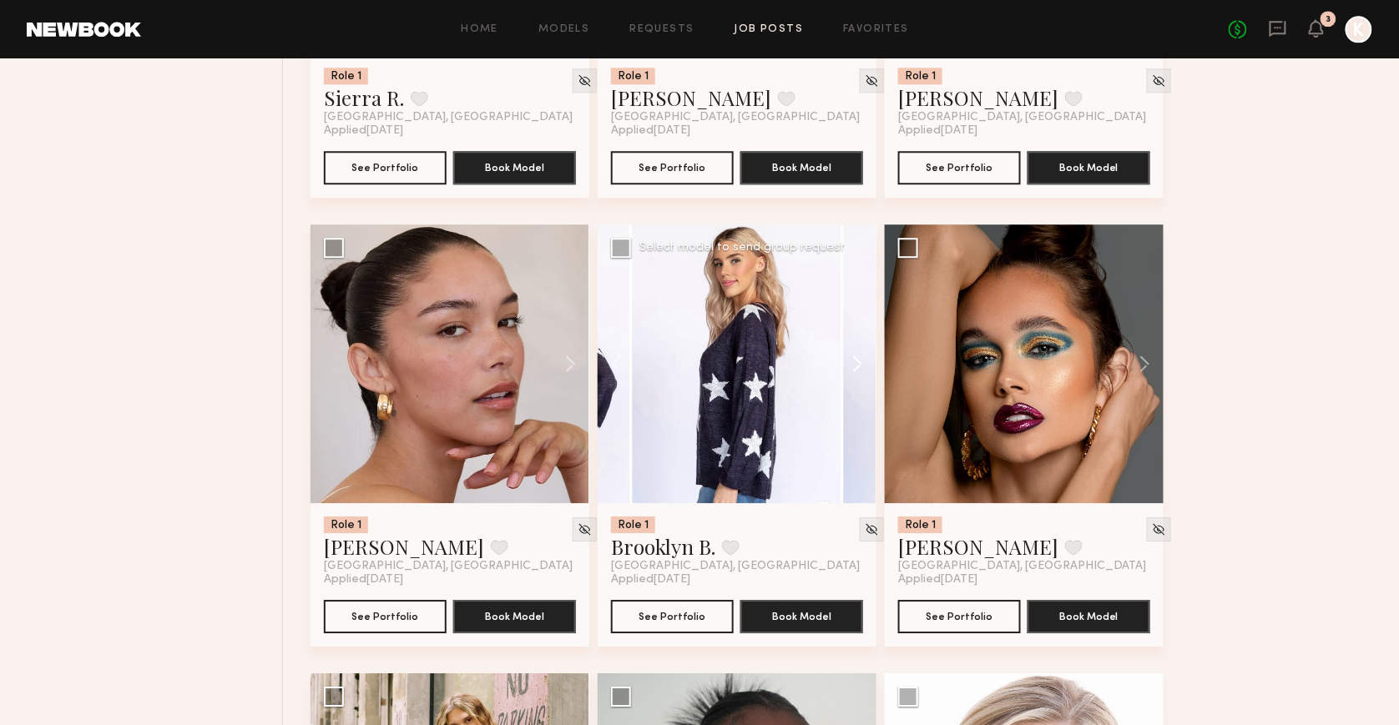
click at [858, 353] on button at bounding box center [849, 364] width 53 height 279
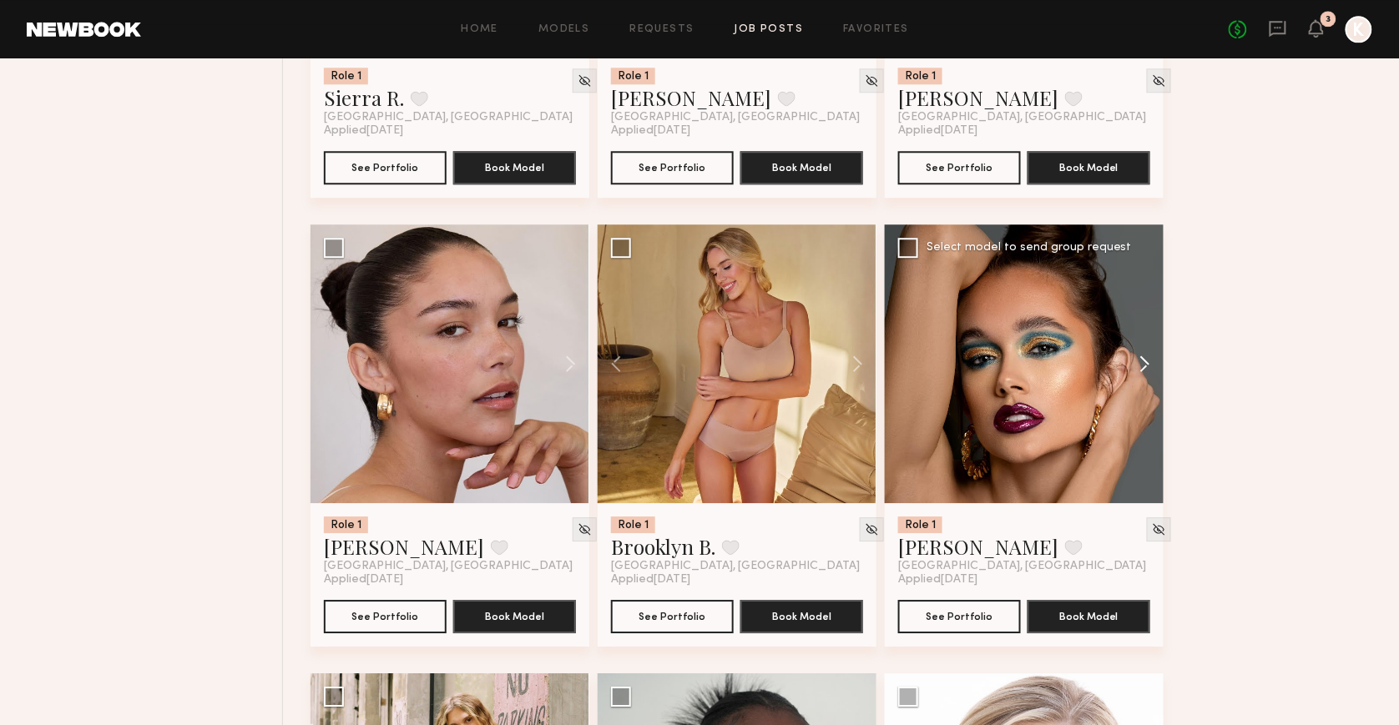
click at [1142, 362] on button at bounding box center [1136, 364] width 53 height 279
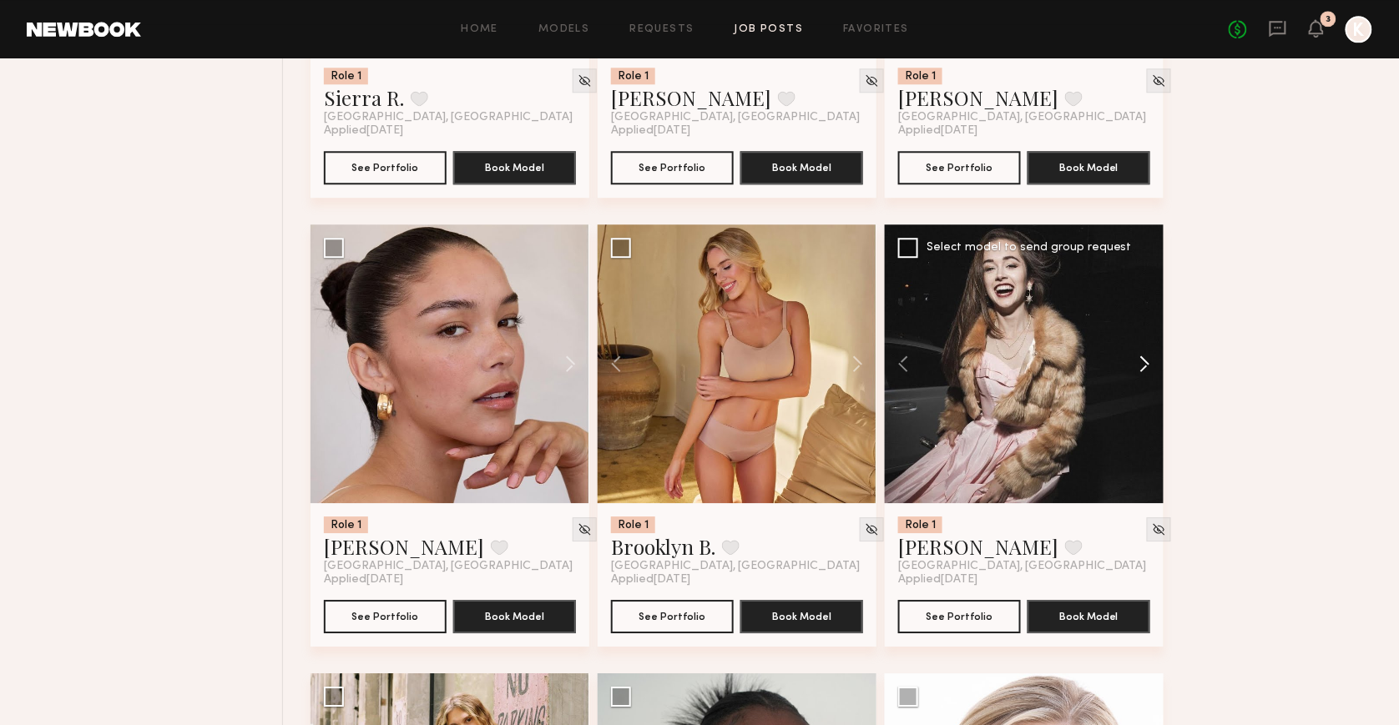
click at [1142, 362] on button at bounding box center [1136, 364] width 53 height 279
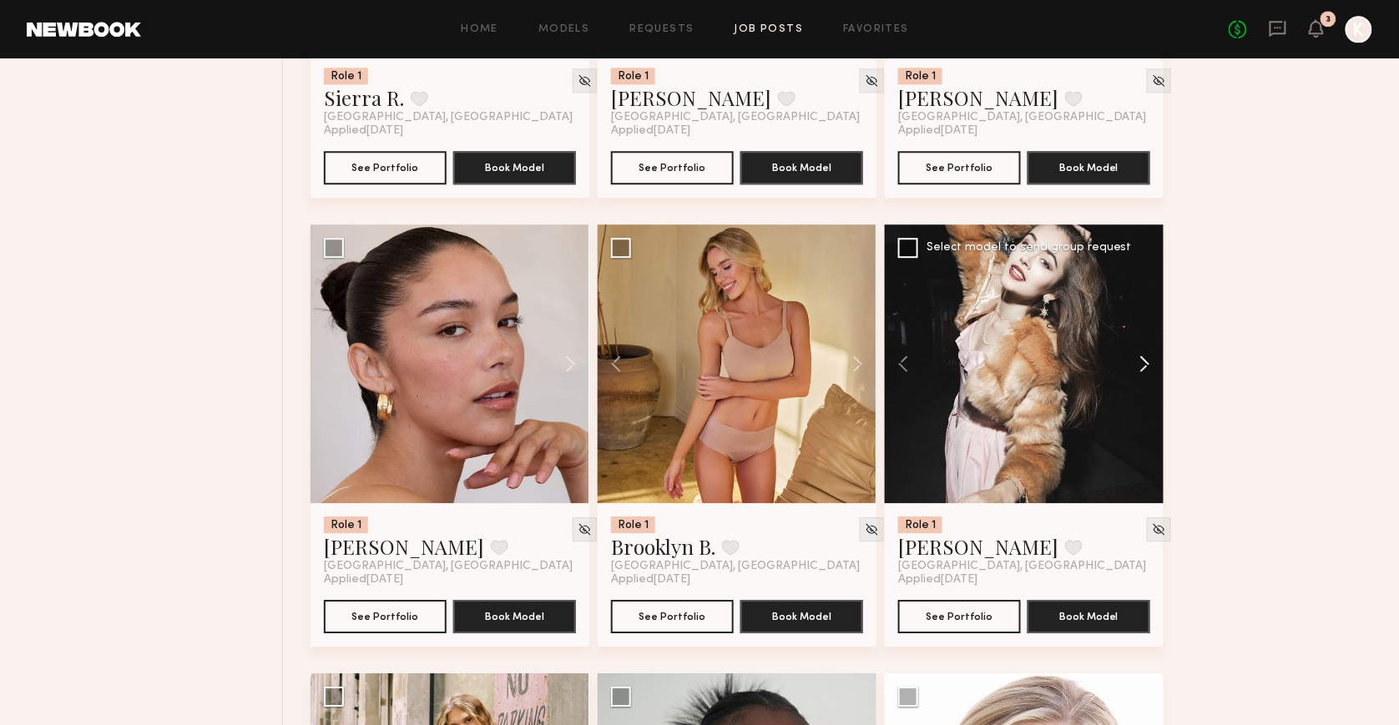
click at [1142, 362] on button at bounding box center [1136, 364] width 53 height 279
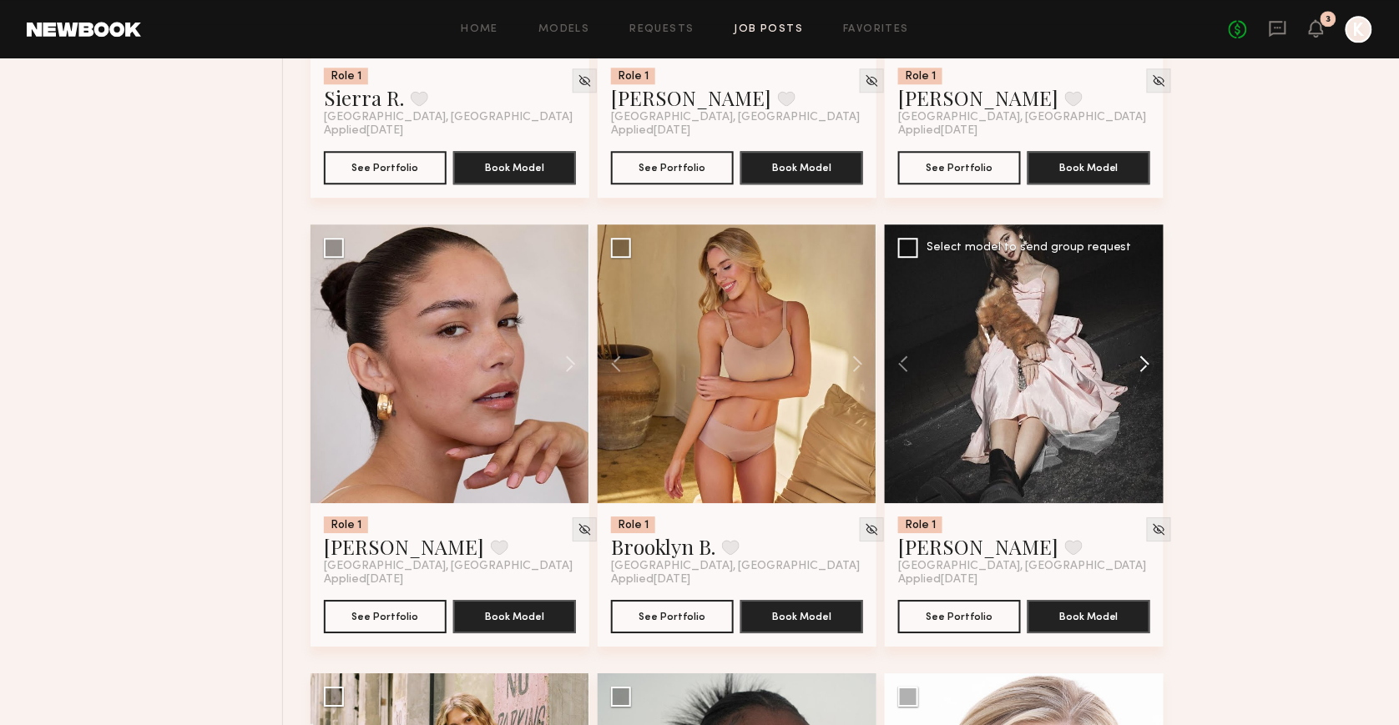
click at [1142, 362] on button at bounding box center [1136, 364] width 53 height 279
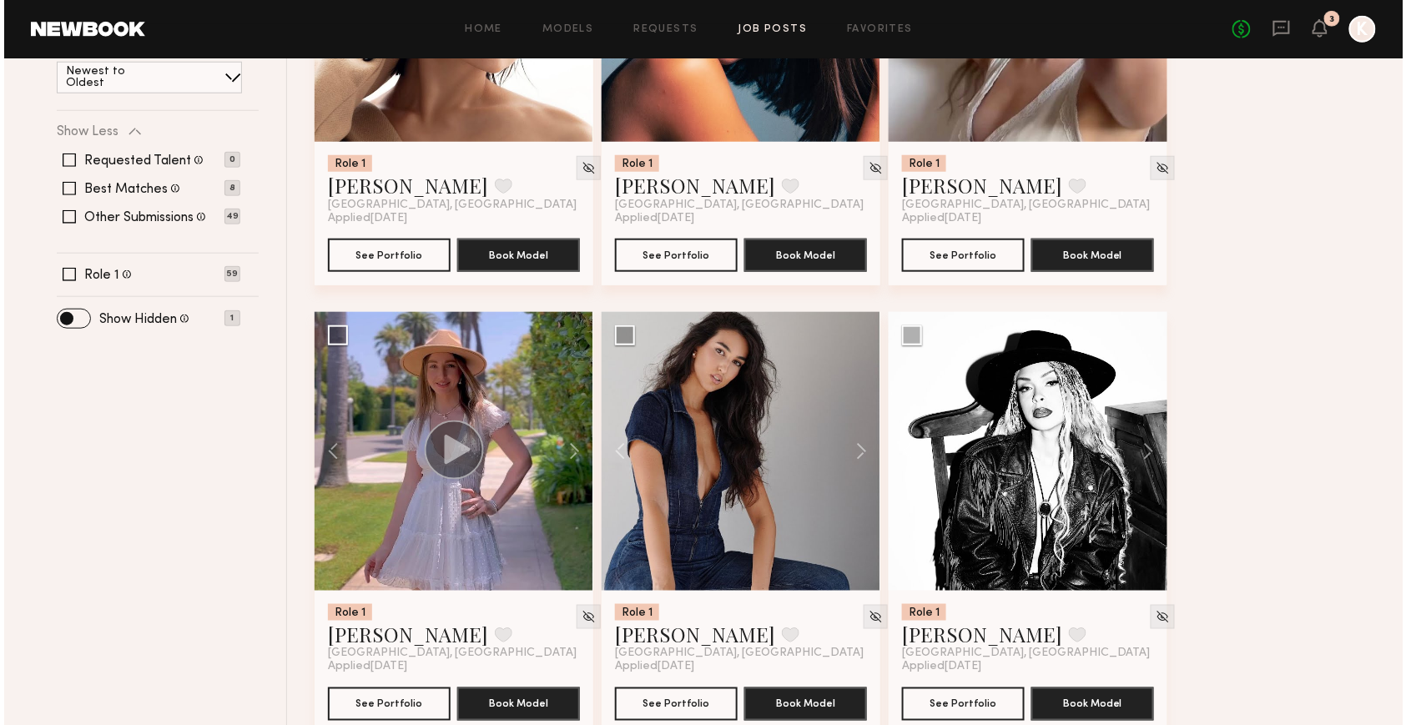
scroll to position [0, 0]
